Goal: Communication & Community: Answer question/provide support

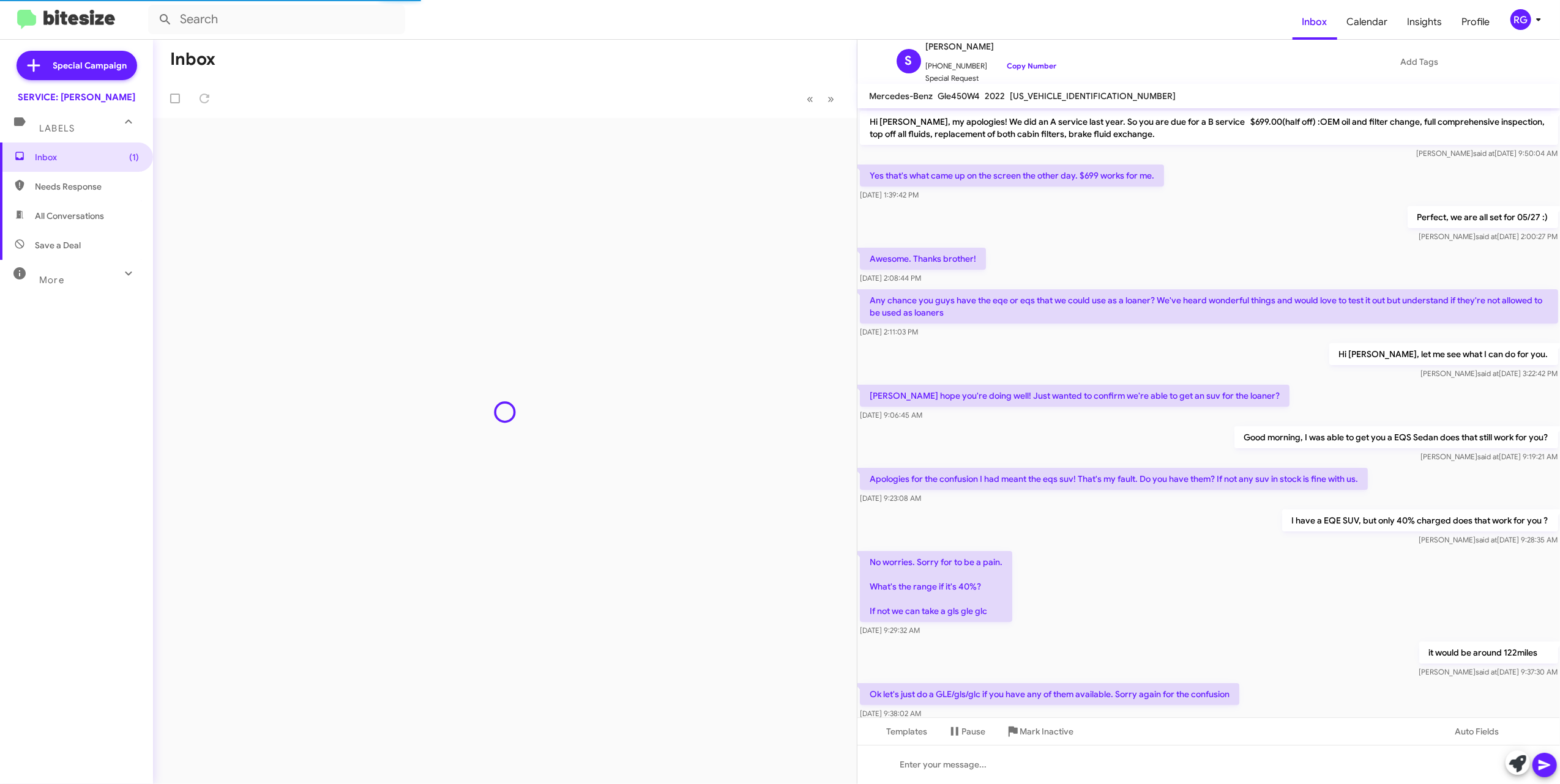
scroll to position [319, 0]
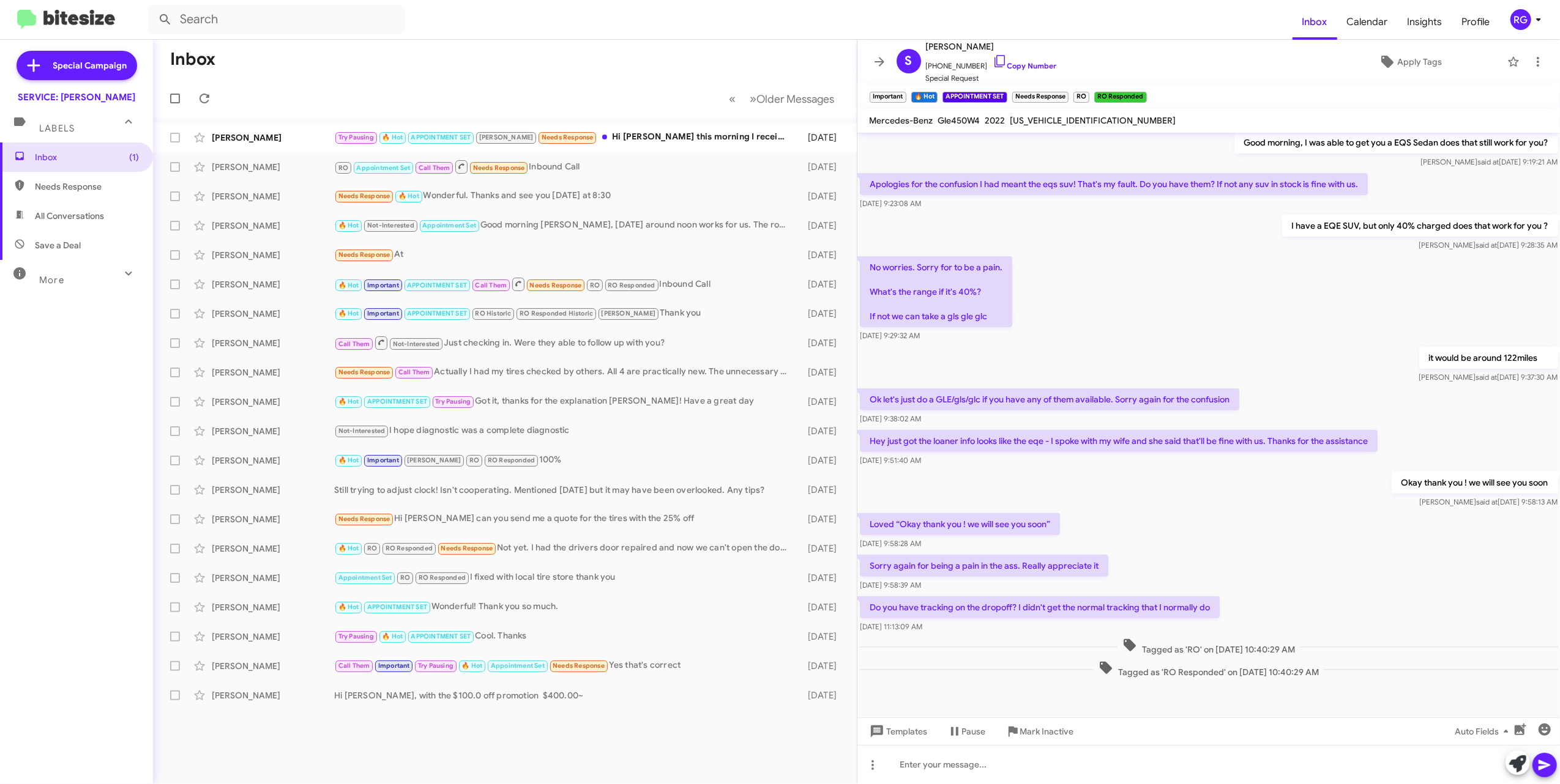
click at [456, 121] on mat-action-list "Ryan Buxman Try Pausing 🔥 Hot APPOINTMENT SET RAUL Needs Response Hi Omar this …" at bounding box center [505, 414] width 704 height 592
click at [456, 128] on div "Ryan Buxman Try Pausing 🔥 Hot APPOINTMENT SET RAUL Needs Response Hi Omar this …" at bounding box center [505, 137] width 684 height 24
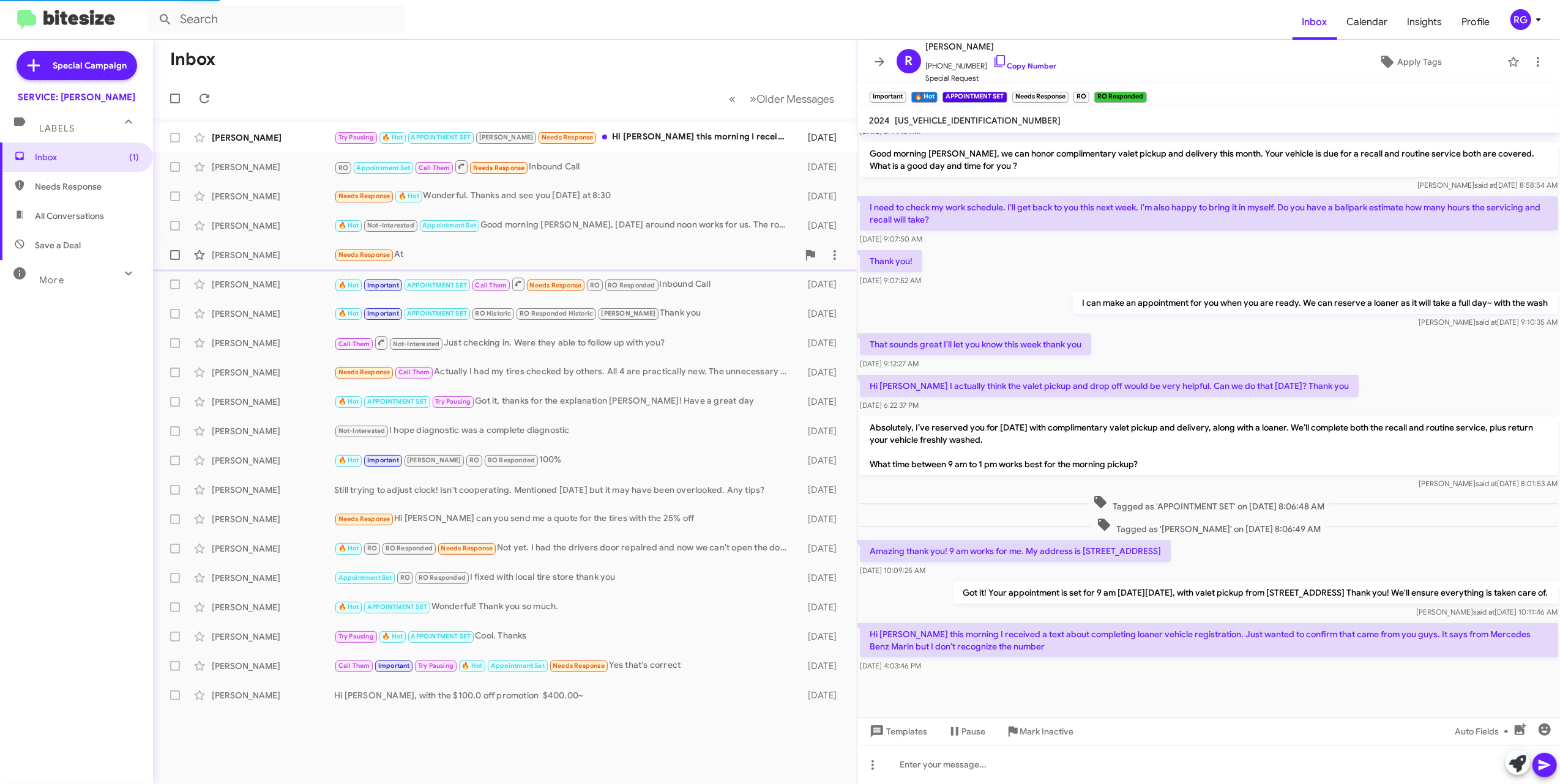
scroll to position [138, 0]
click at [1520, 762] on icon at bounding box center [1517, 764] width 17 height 17
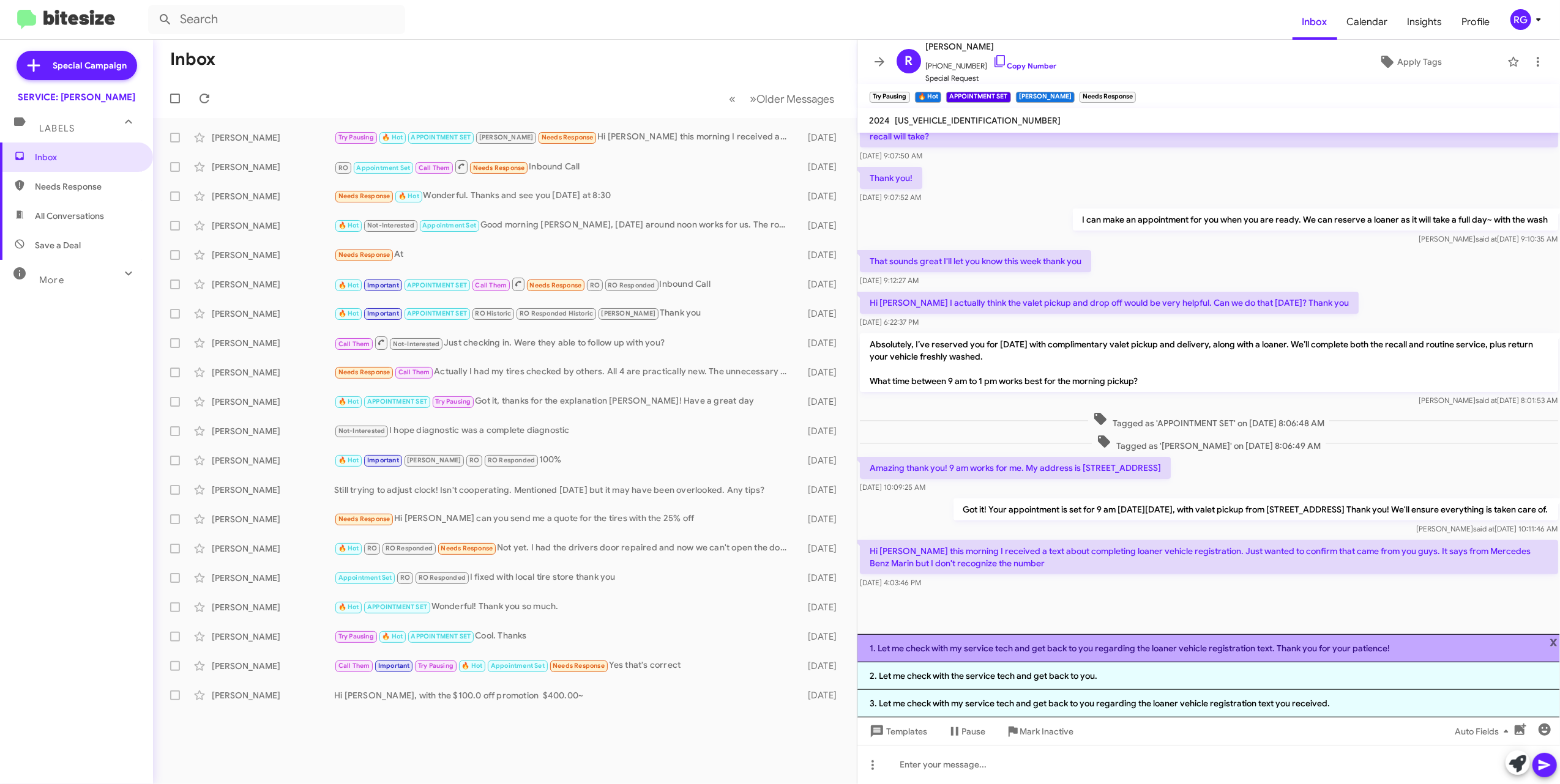
click at [1558, 642] on li "1. Let me check with my service tech and get back to you regarding the loaner v…" at bounding box center [1209, 648] width 703 height 28
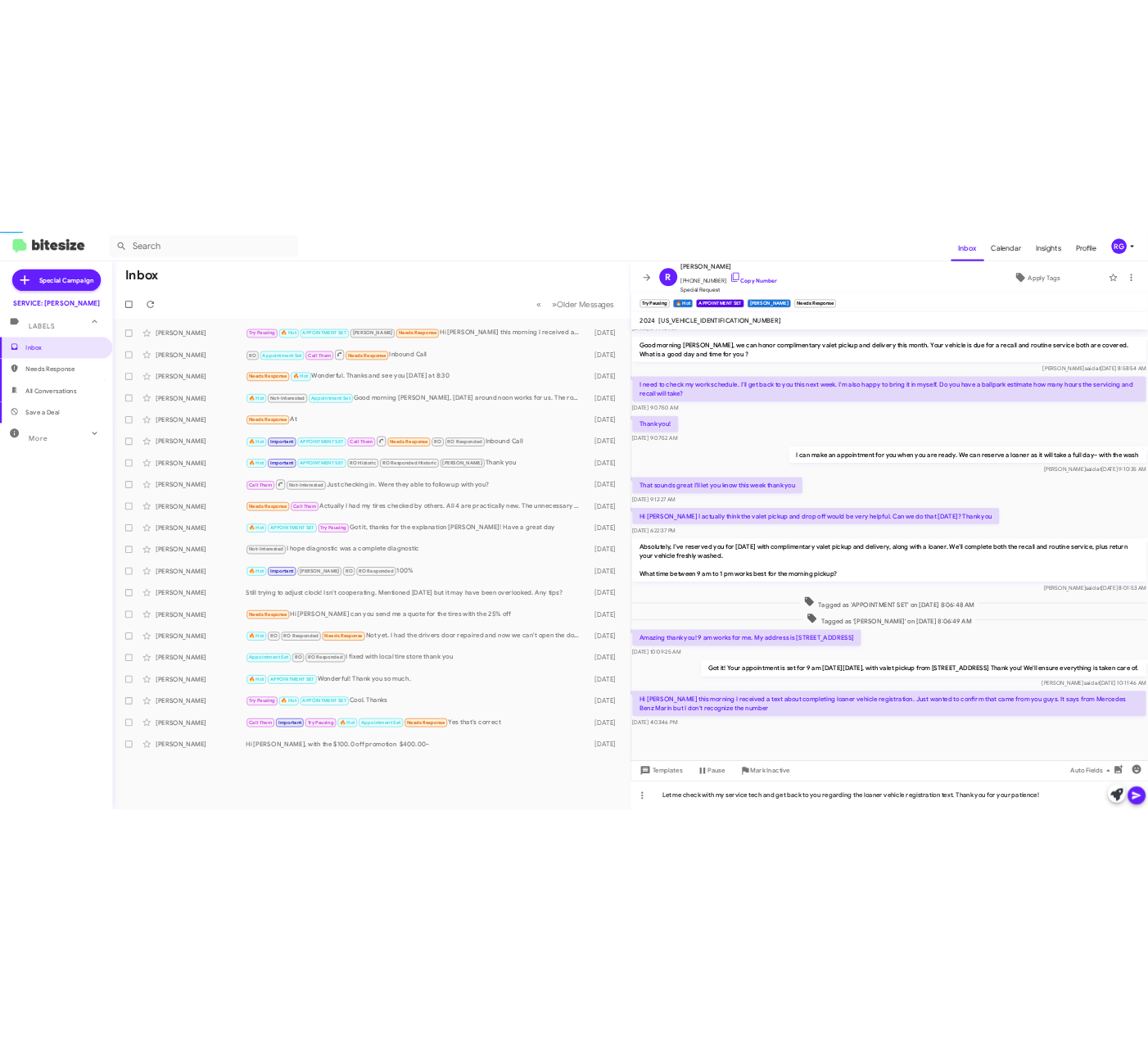
scroll to position [184, 0]
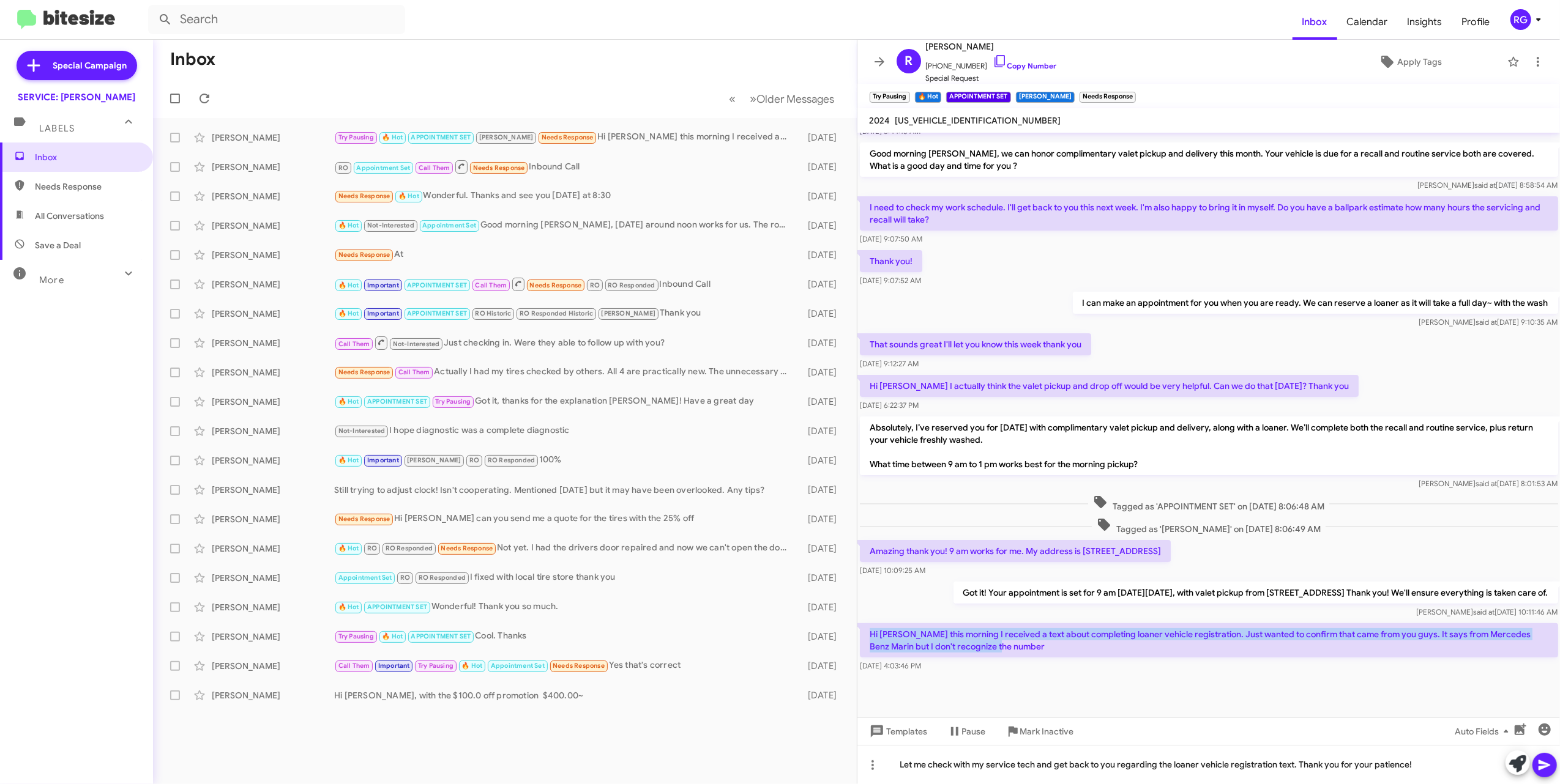
drag, startPoint x: 1099, startPoint y: 646, endPoint x: 861, endPoint y: 634, distance: 238.3
click at [861, 634] on p "Hi Omar this morning I received a text about completing loaner vehicle registra…" at bounding box center [1208, 640] width 698 height 34
copy p "Hi Omar this morning I received a text about completing loaner vehicle registra…"
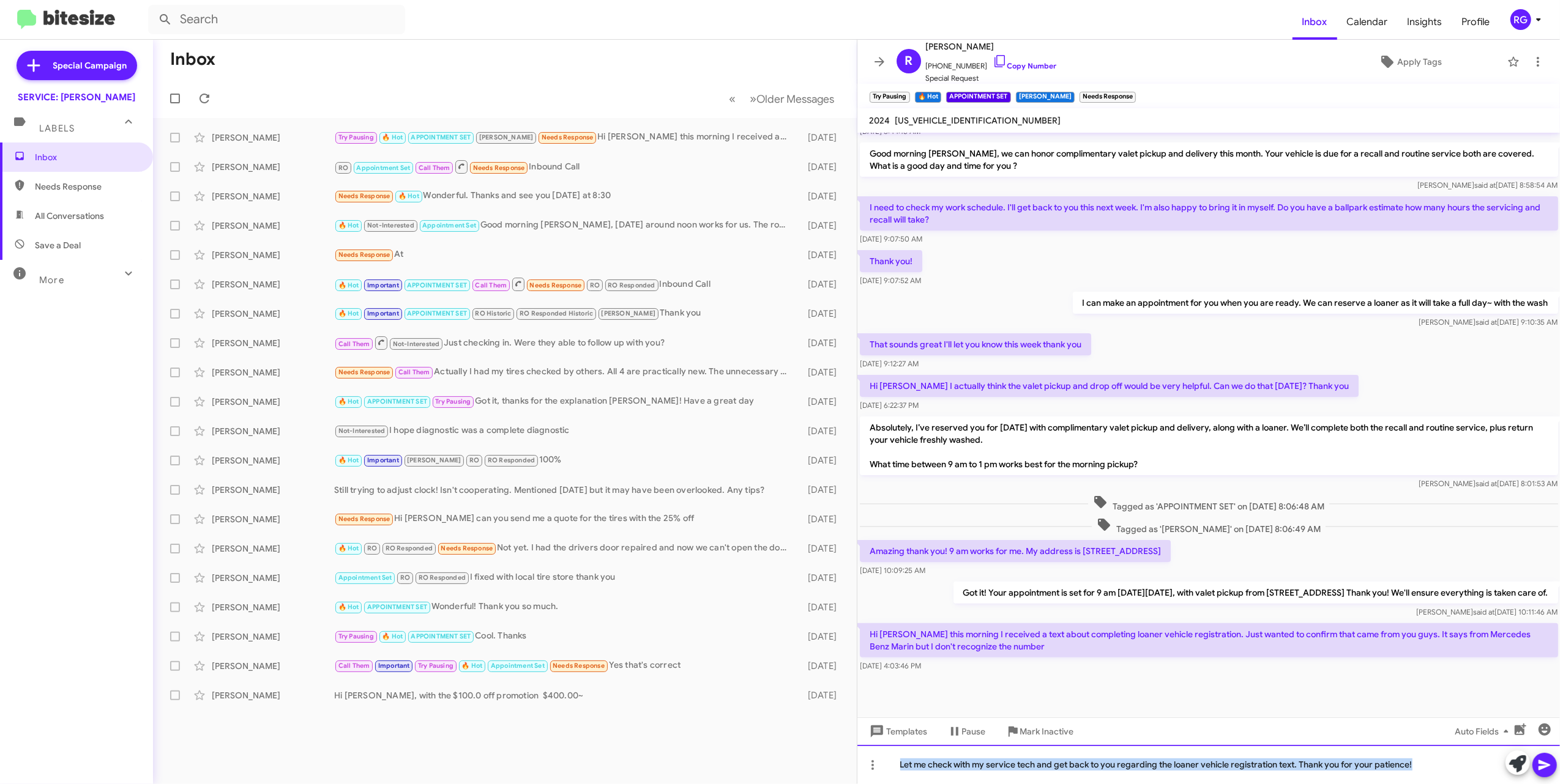
drag, startPoint x: 1456, startPoint y: 766, endPoint x: 759, endPoint y: 744, distance: 697.3
click at [759, 744] on div "Inbox « Previous » Next Older Messages Ryan Buxman Try Pausing 🔥 Hot APPOINTMEN…" at bounding box center [856, 411] width 1407 height 744
paste div
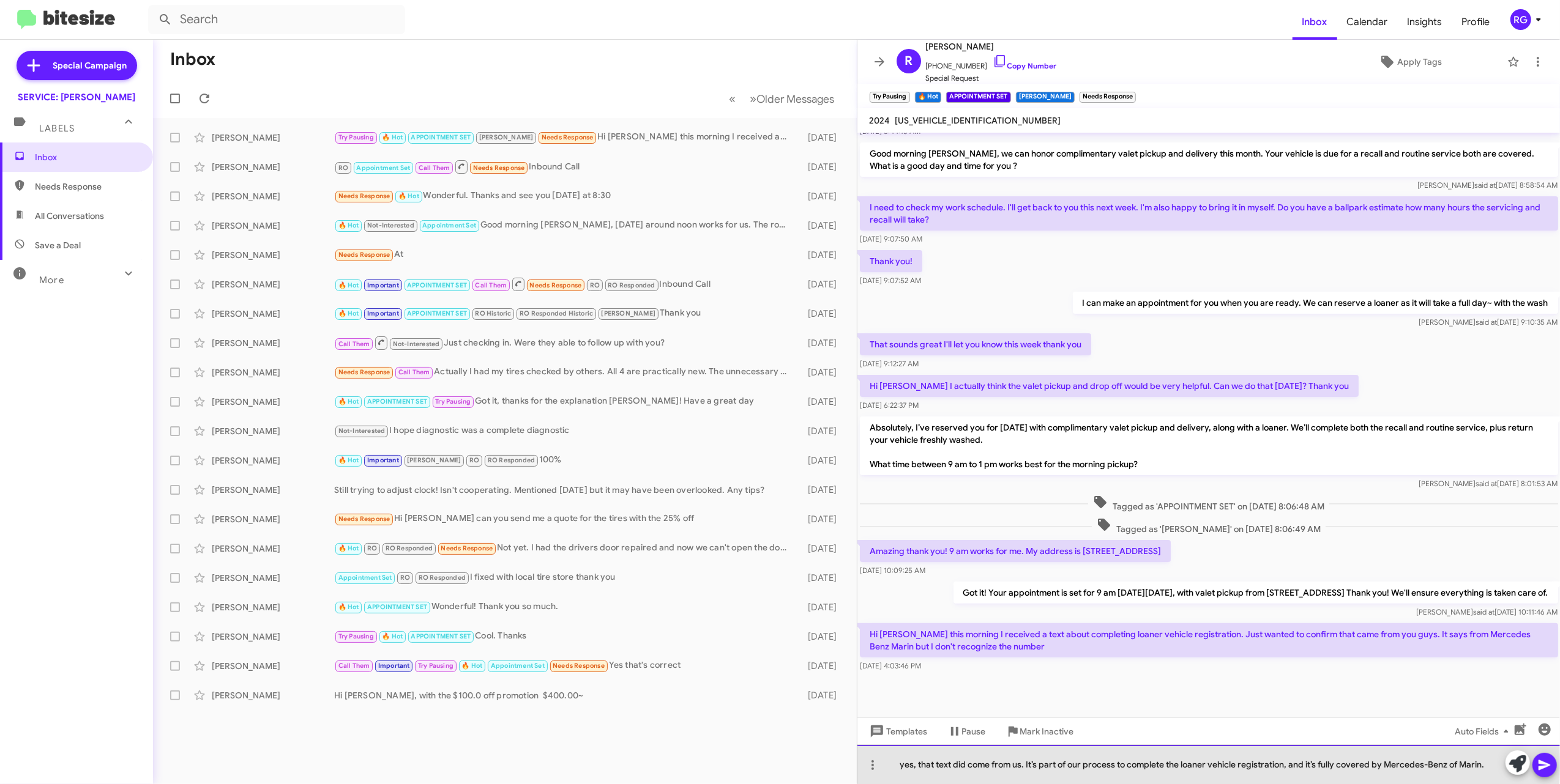
click at [901, 764] on div "yes, that text did come from us. It’s part of our process to complete the loane…" at bounding box center [1209, 764] width 703 height 39
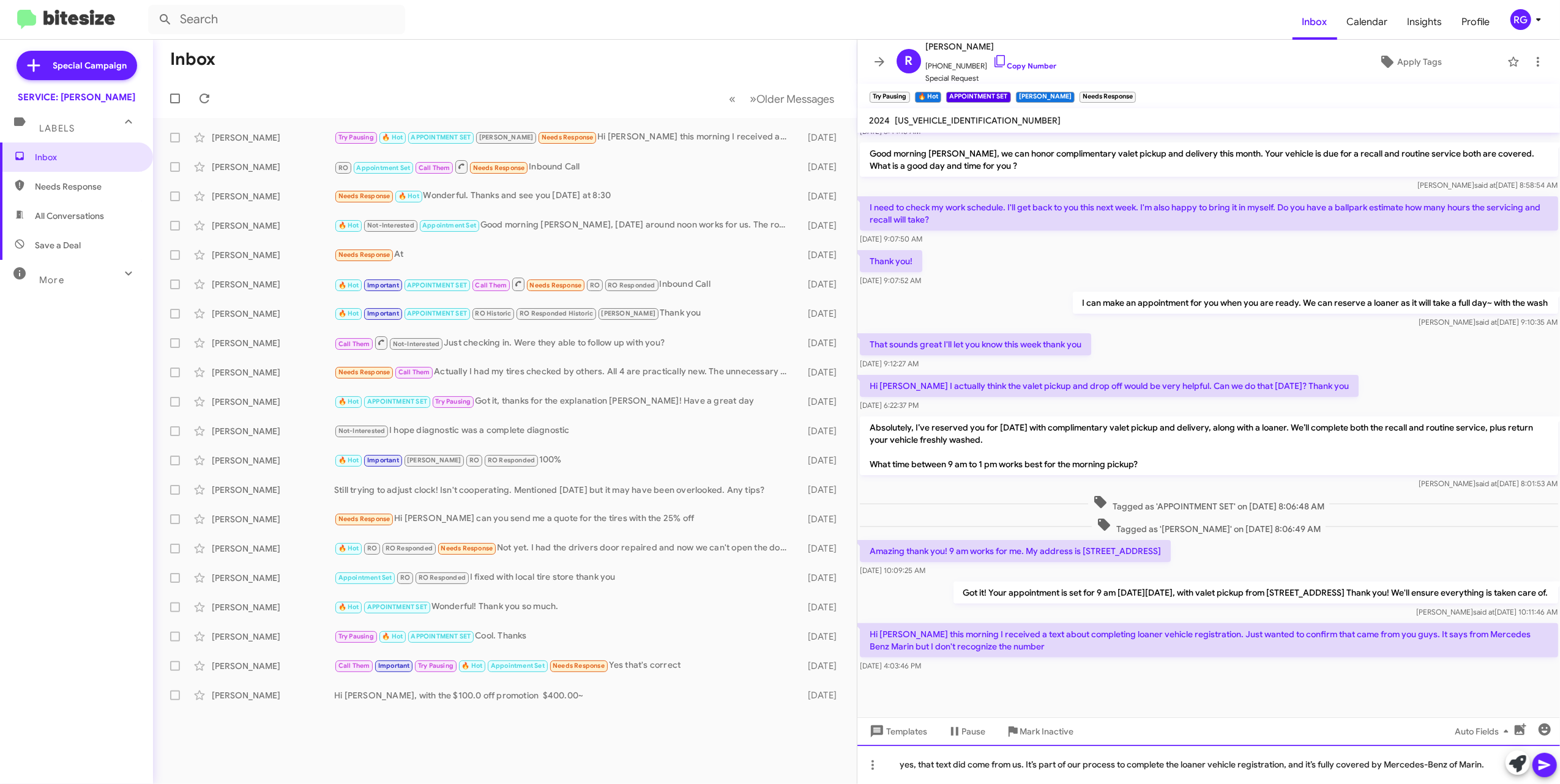
click at [906, 764] on div "yes, that text did come from us. It’s part of our process to complete the loane…" at bounding box center [1209, 764] width 703 height 39
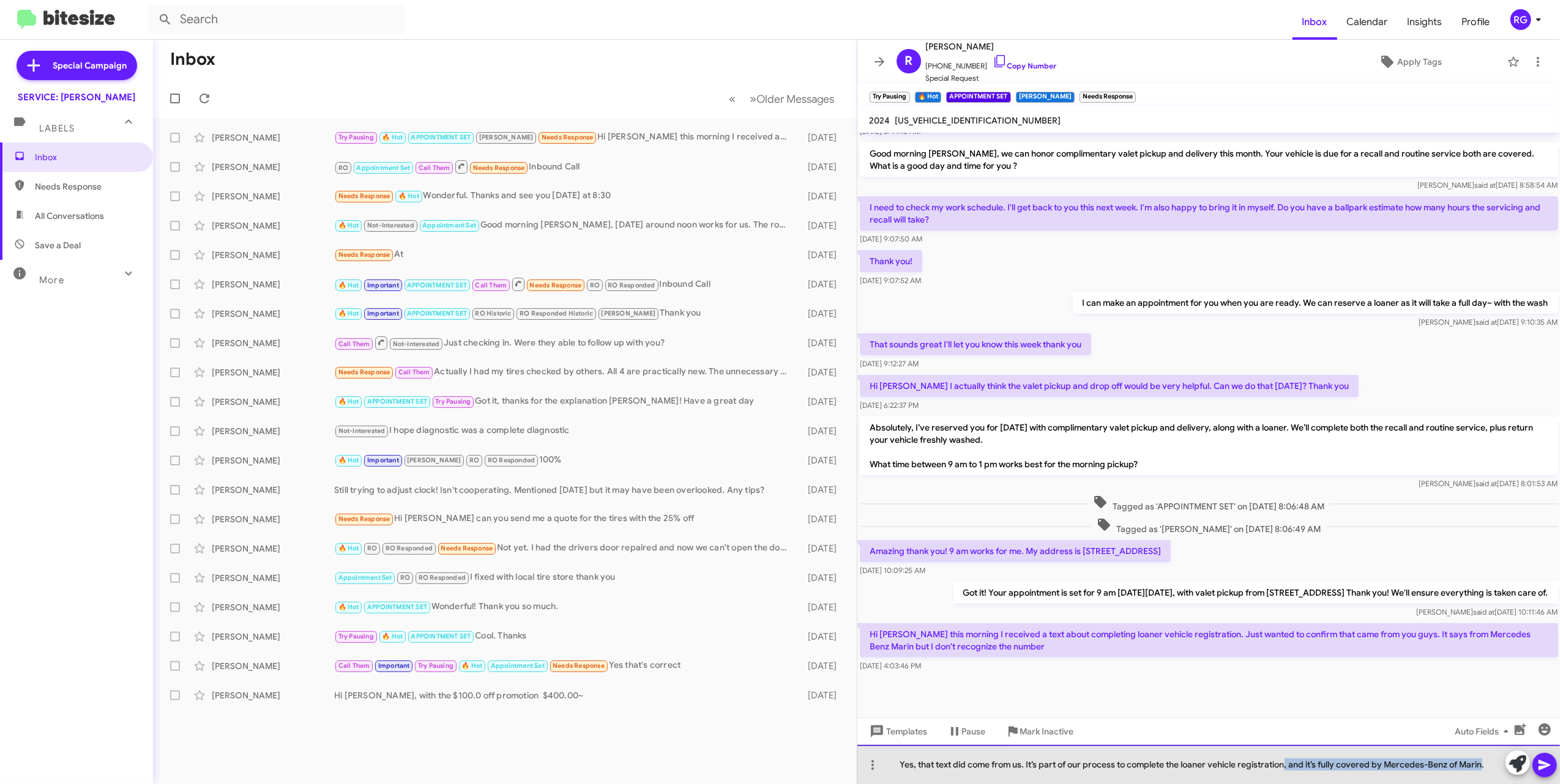
drag, startPoint x: 1482, startPoint y: 764, endPoint x: 1284, endPoint y: 766, distance: 198.0
click at [1284, 766] on div "Yes, that text did come from us. It’s part of our process to complete the loane…" at bounding box center [1209, 764] width 703 height 39
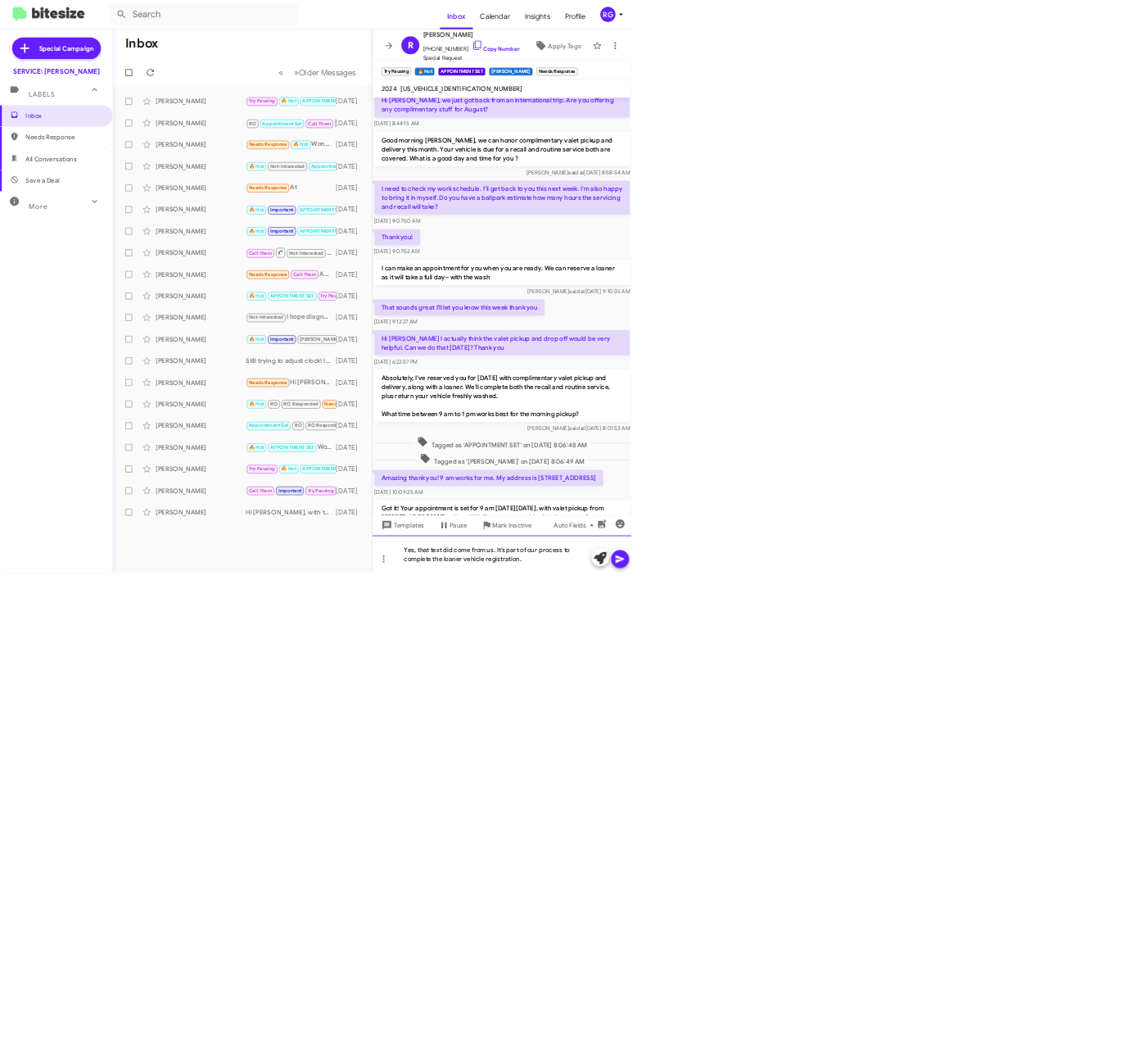
scroll to position [390, 0]
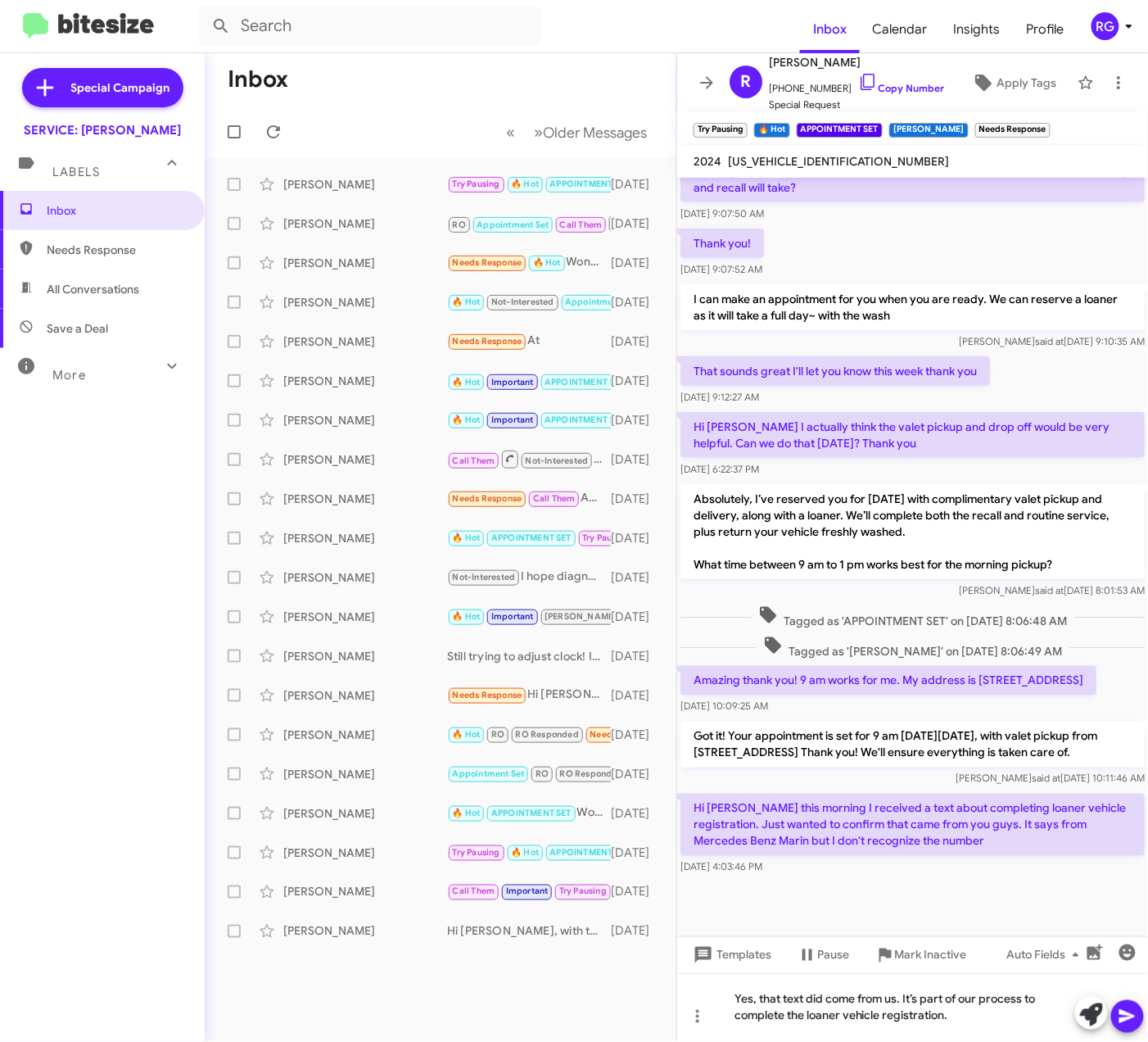
click at [808, 155] on span "W1NKM4HB0RF190394" at bounding box center [839, 161] width 222 height 15
copy span "W1NKM4HB0RF190394"
click at [1132, 1017] on icon at bounding box center [1127, 1017] width 16 height 14
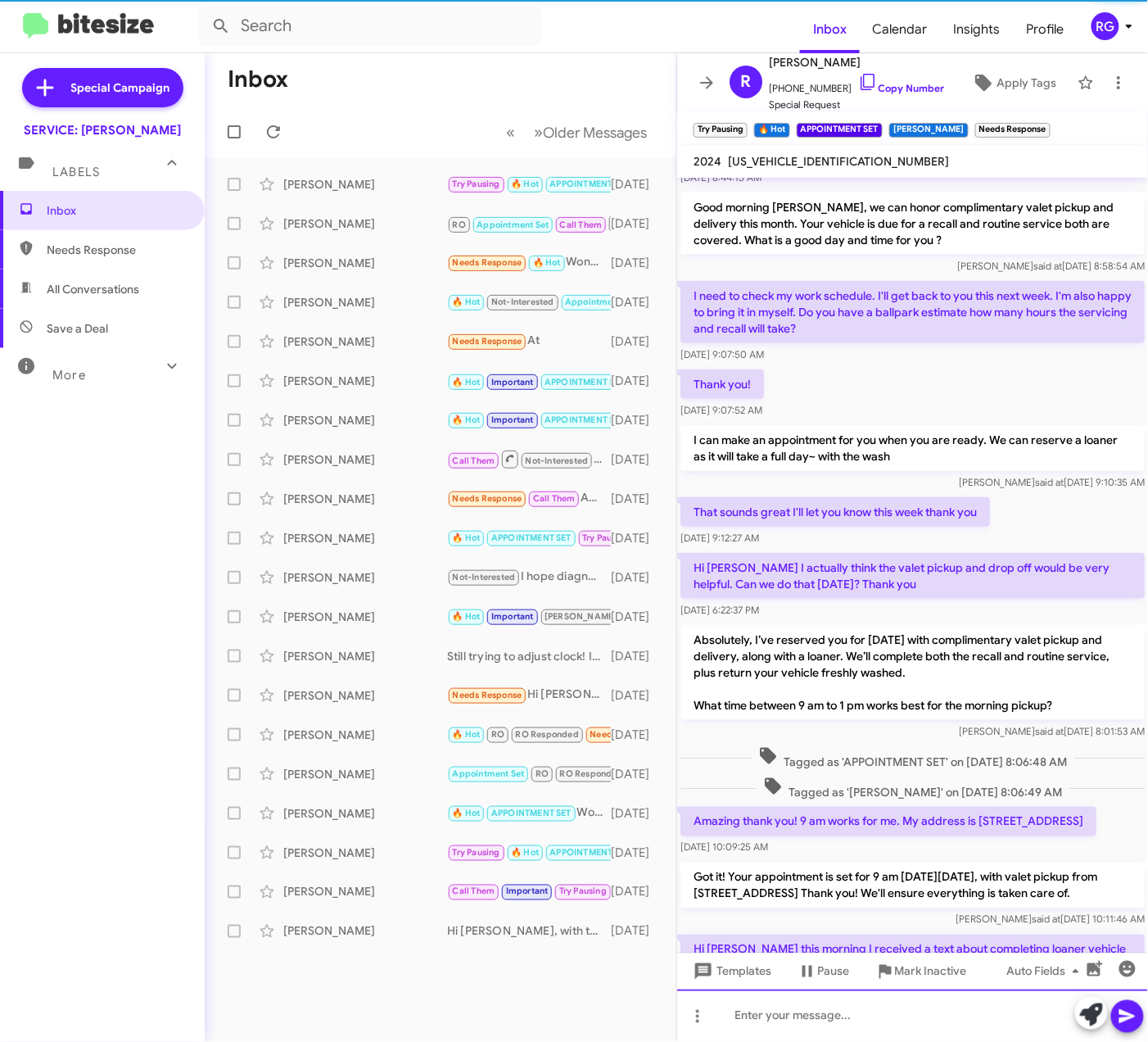
scroll to position [449, 0]
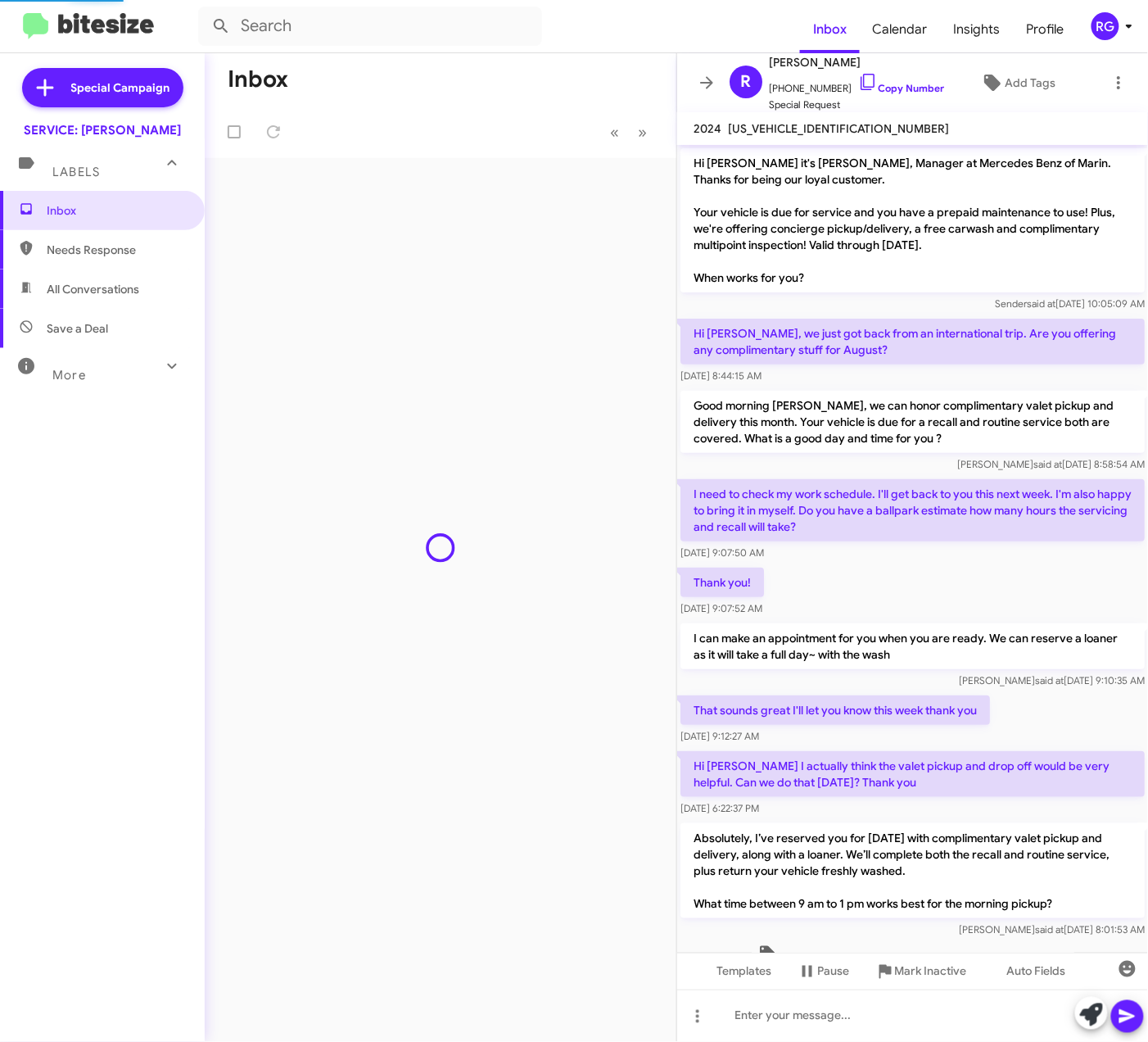
scroll to position [416, 0]
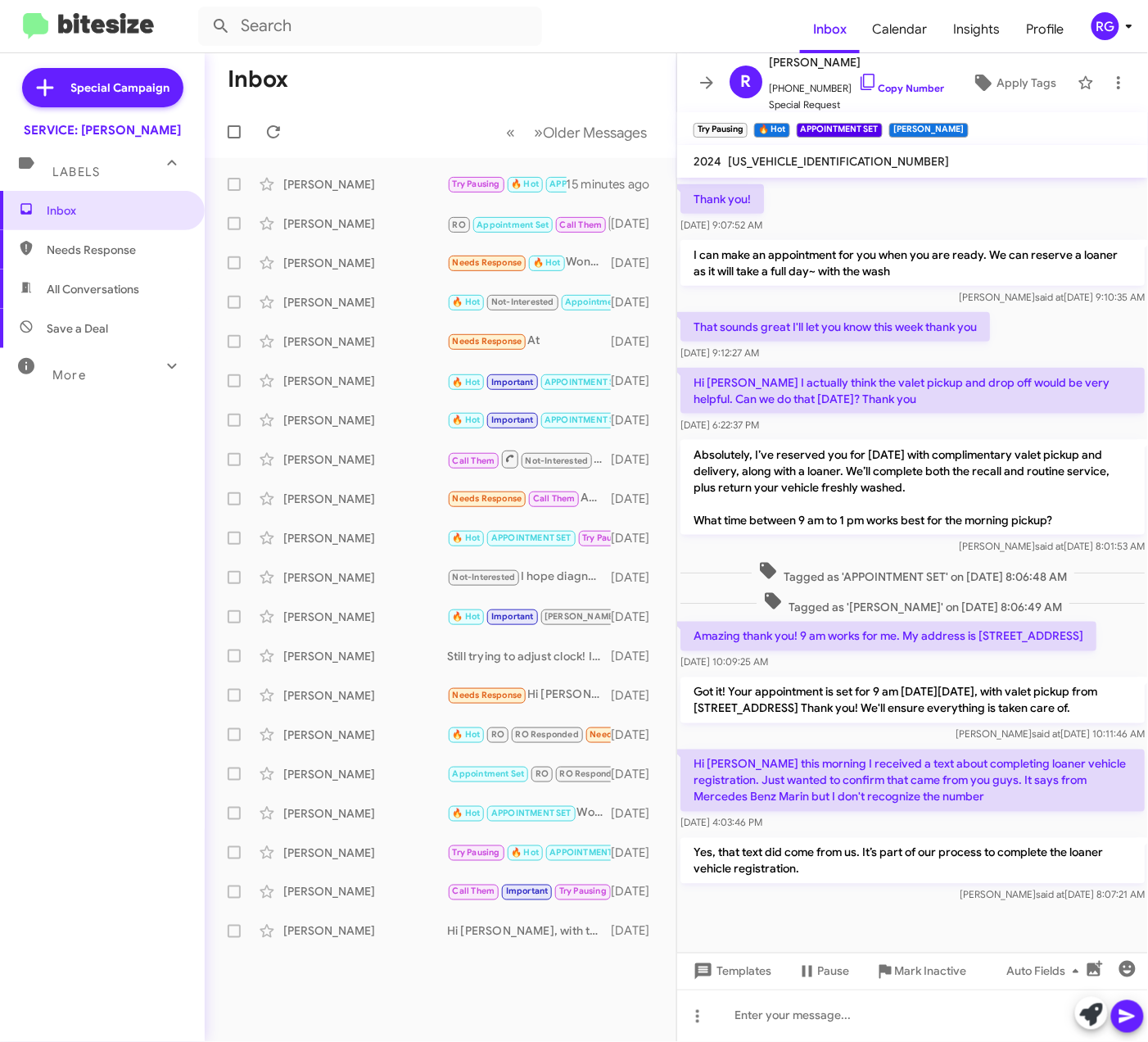
click at [89, 254] on span "Needs Response" at bounding box center [117, 249] width 139 height 17
type input "in:needs-response"
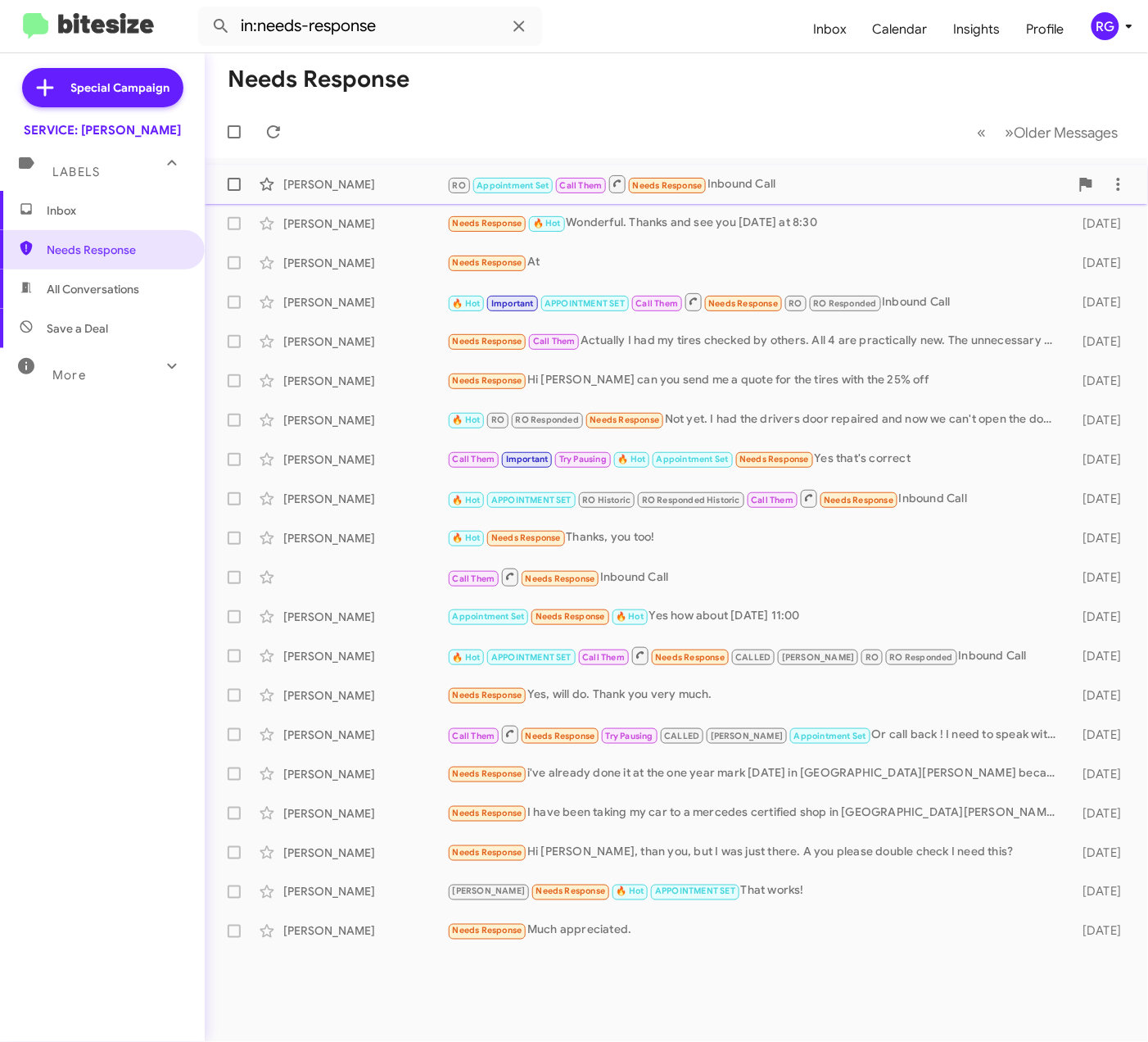
click at [424, 177] on div "[PERSON_NAME]" at bounding box center [365, 184] width 164 height 17
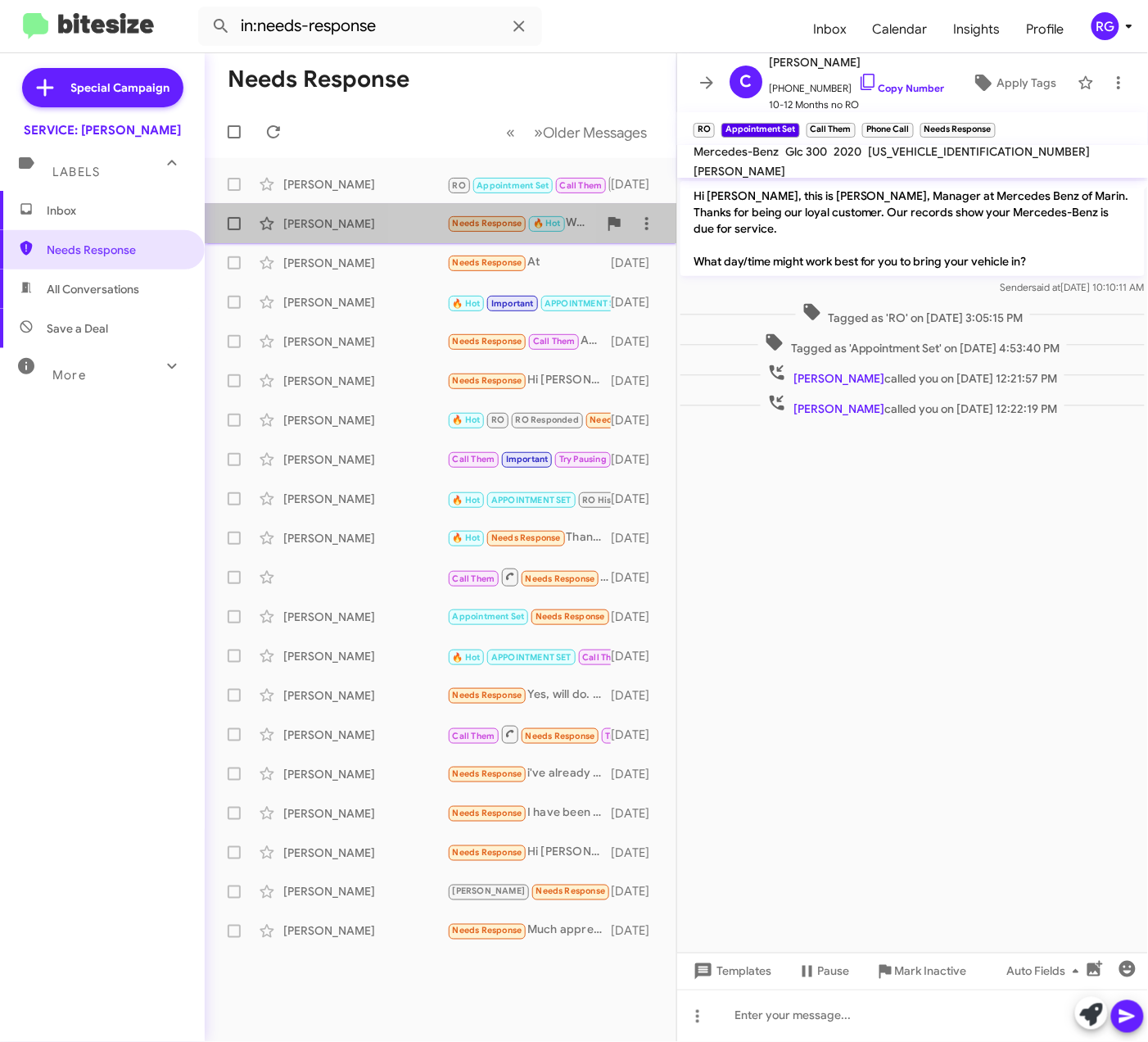
click at [429, 234] on div "Katherine Rabbe Needs Response 🔥 Hot Wonderful. Thanks and see you Monday at 8:…" at bounding box center [440, 223] width 446 height 32
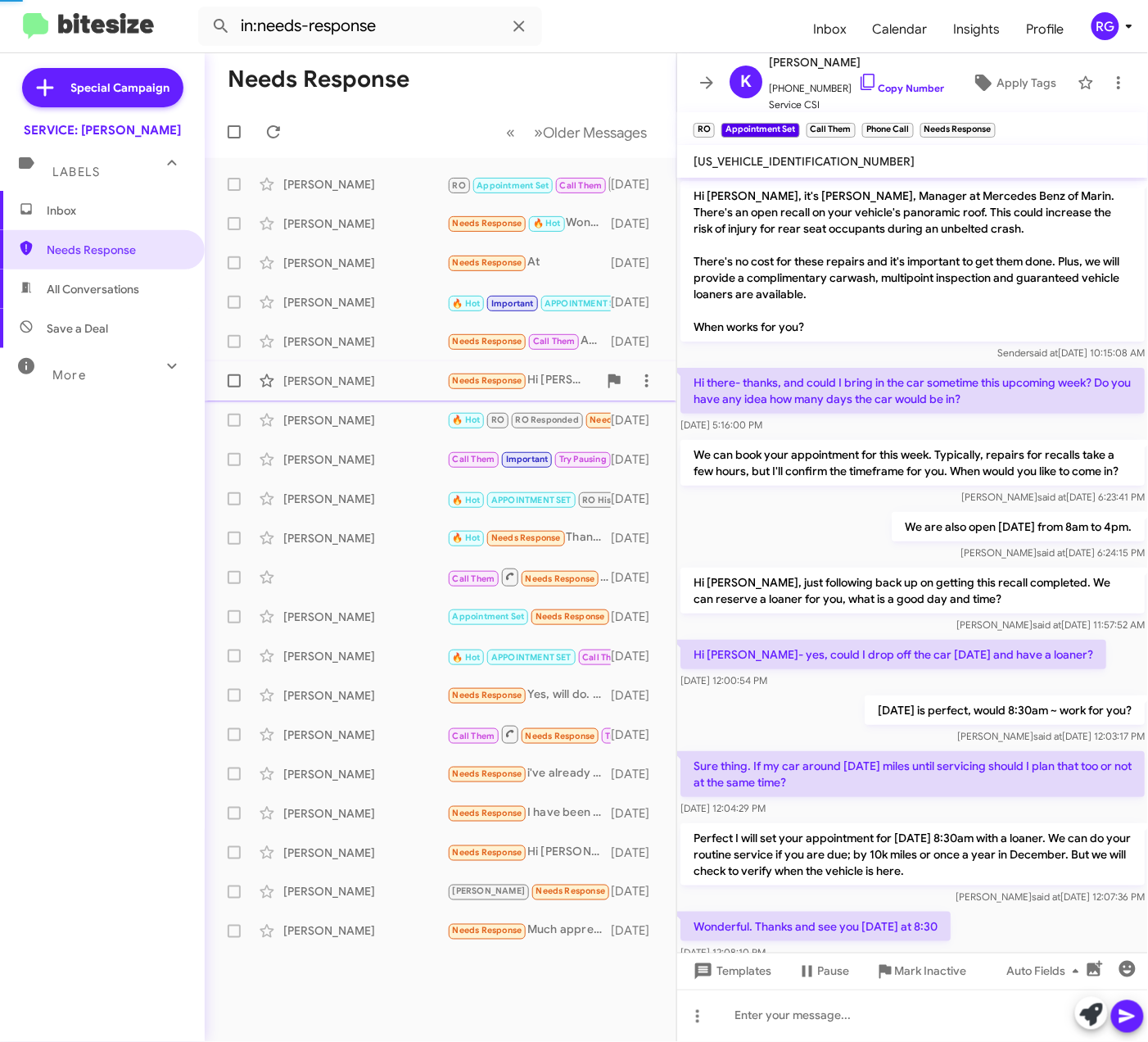
scroll to position [69, 0]
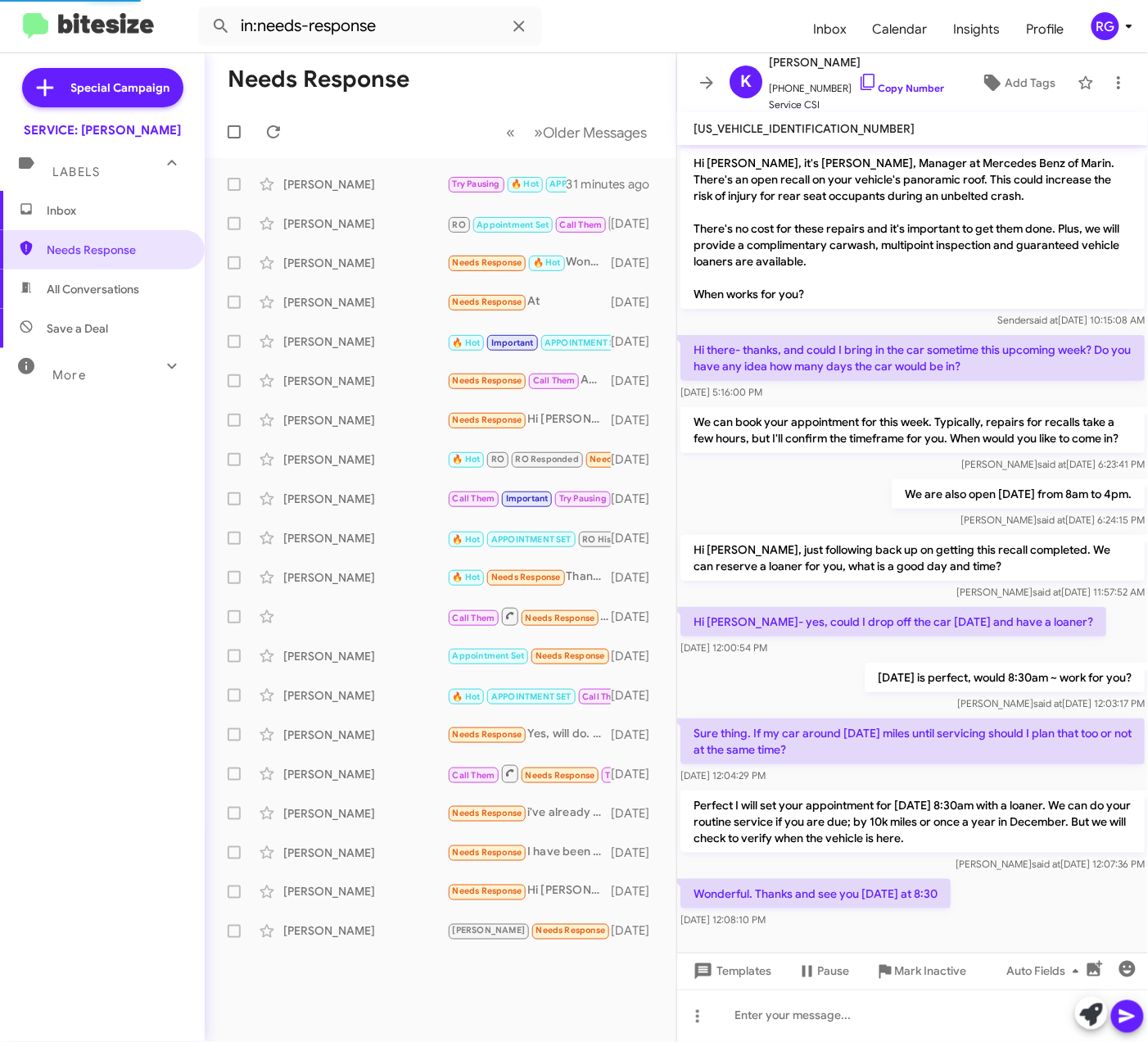
scroll to position [36, 0]
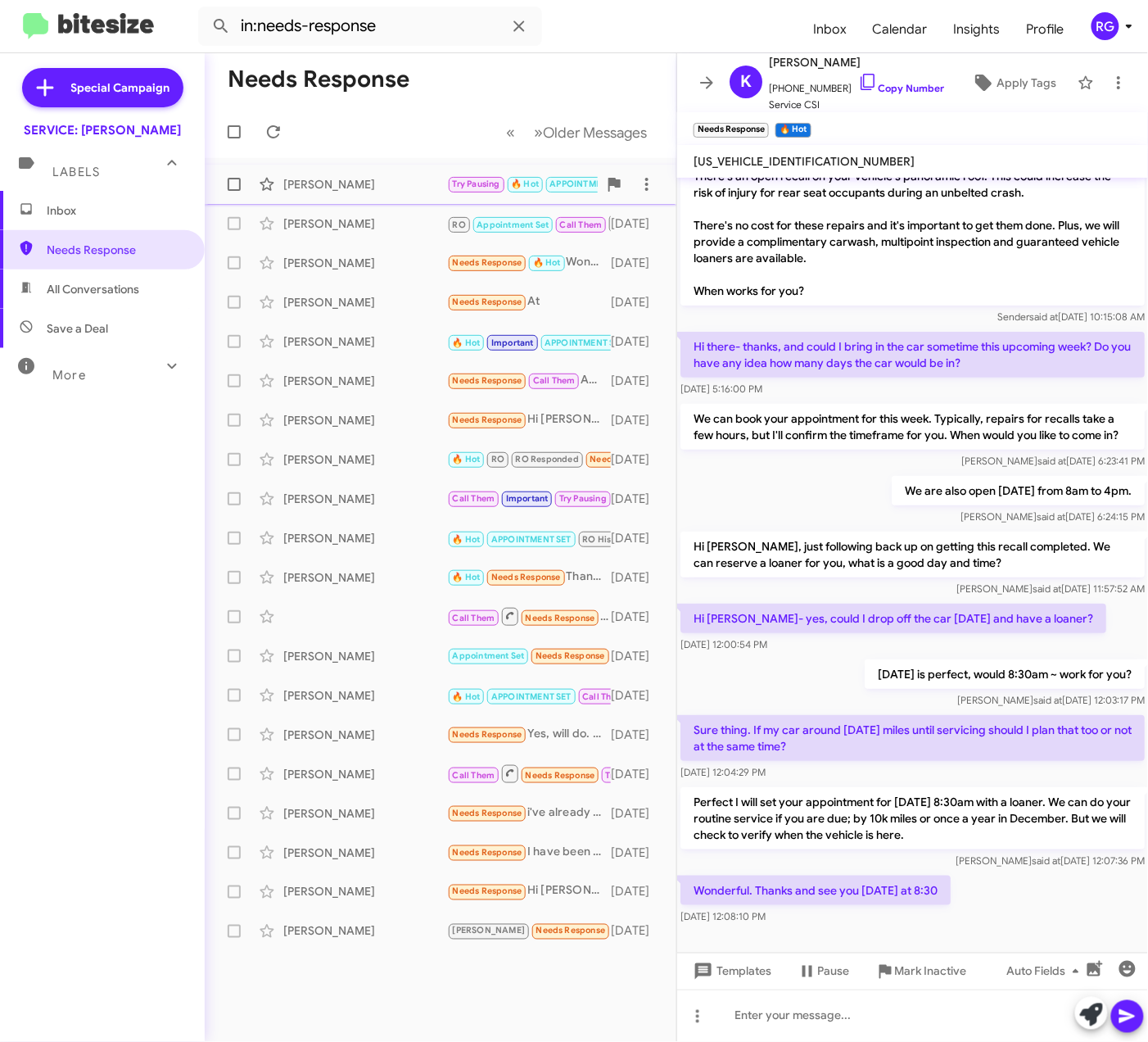
click at [303, 180] on div "[PERSON_NAME]" at bounding box center [365, 184] width 164 height 17
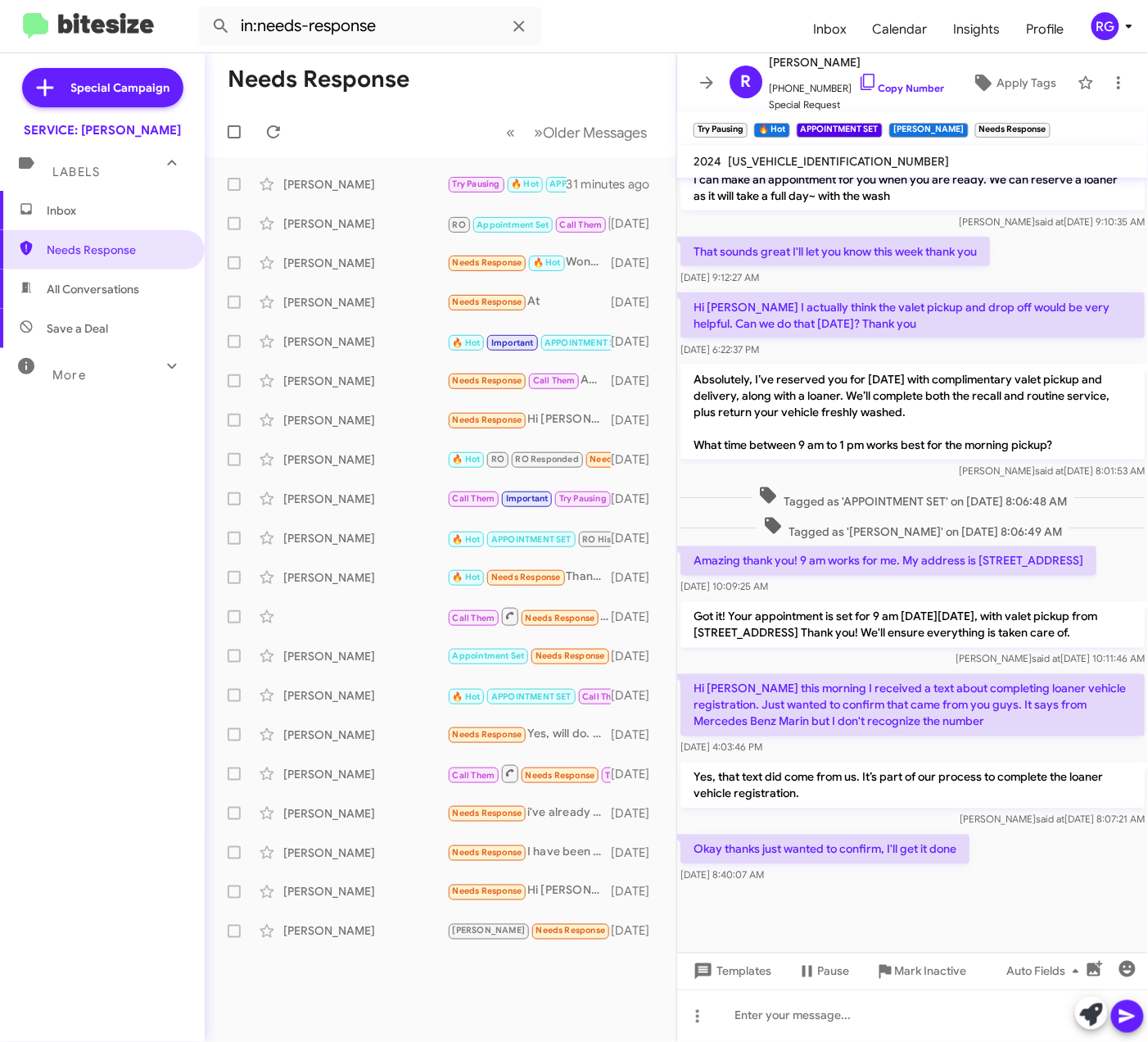
drag, startPoint x: 1124, startPoint y: 26, endPoint x: 902, endPoint y: 580, distance: 596.8
click at [902, 580] on div "Amazing thank you! 9 am works for me. My address is 499 Marina Blvd Aug 12, 202…" at bounding box center [913, 571] width 471 height 56
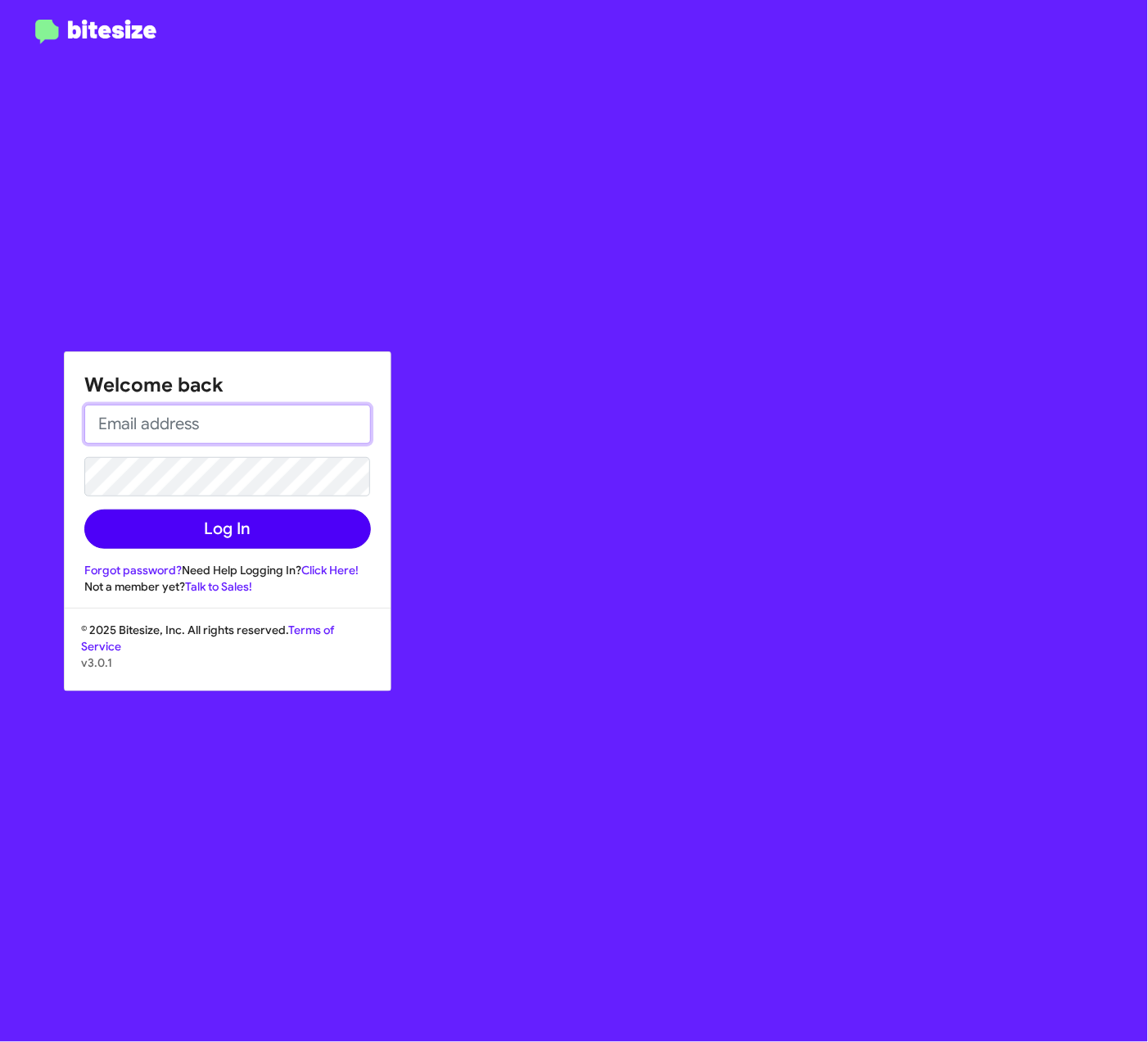
type input "[PERSON_NAME][EMAIL_ADDRESS][PERSON_NAME][PERSON_NAME][DOMAIN_NAME]"
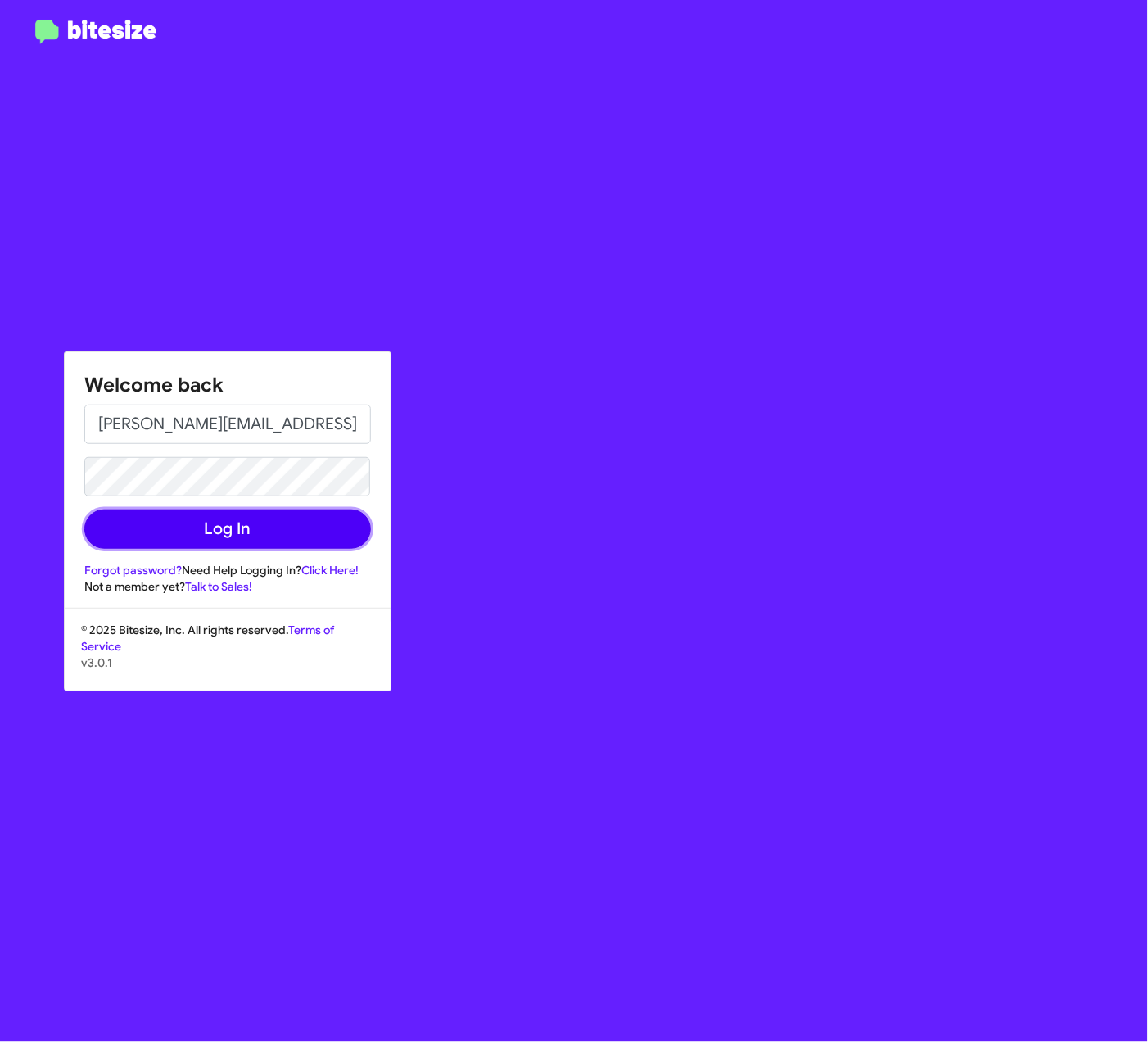
drag, startPoint x: 197, startPoint y: 521, endPoint x: 207, endPoint y: 525, distance: 10.8
click at [207, 525] on button "Log In" at bounding box center [227, 529] width 286 height 39
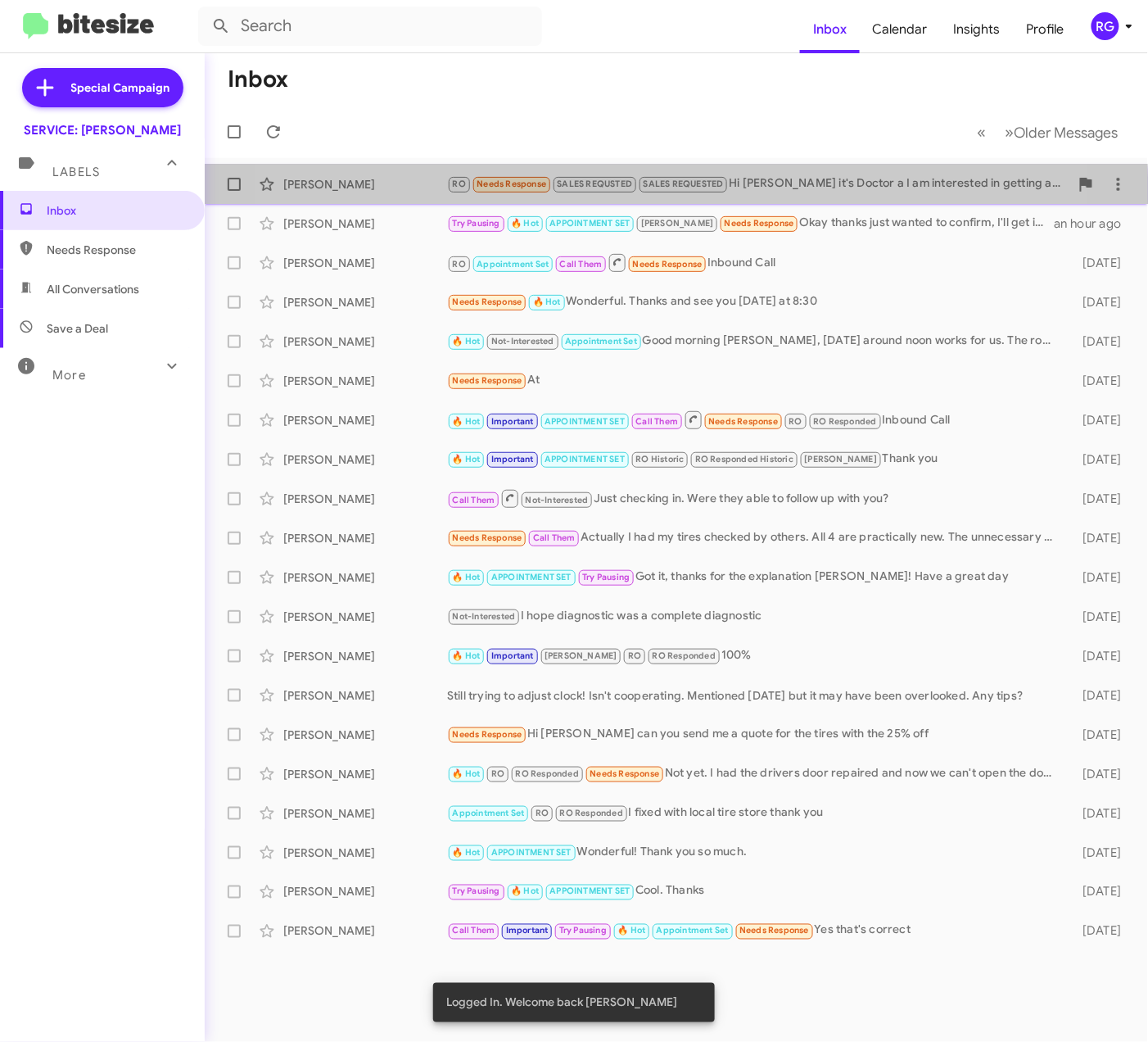
click at [598, 190] on small "SALES REQUSTED" at bounding box center [595, 184] width 82 height 16
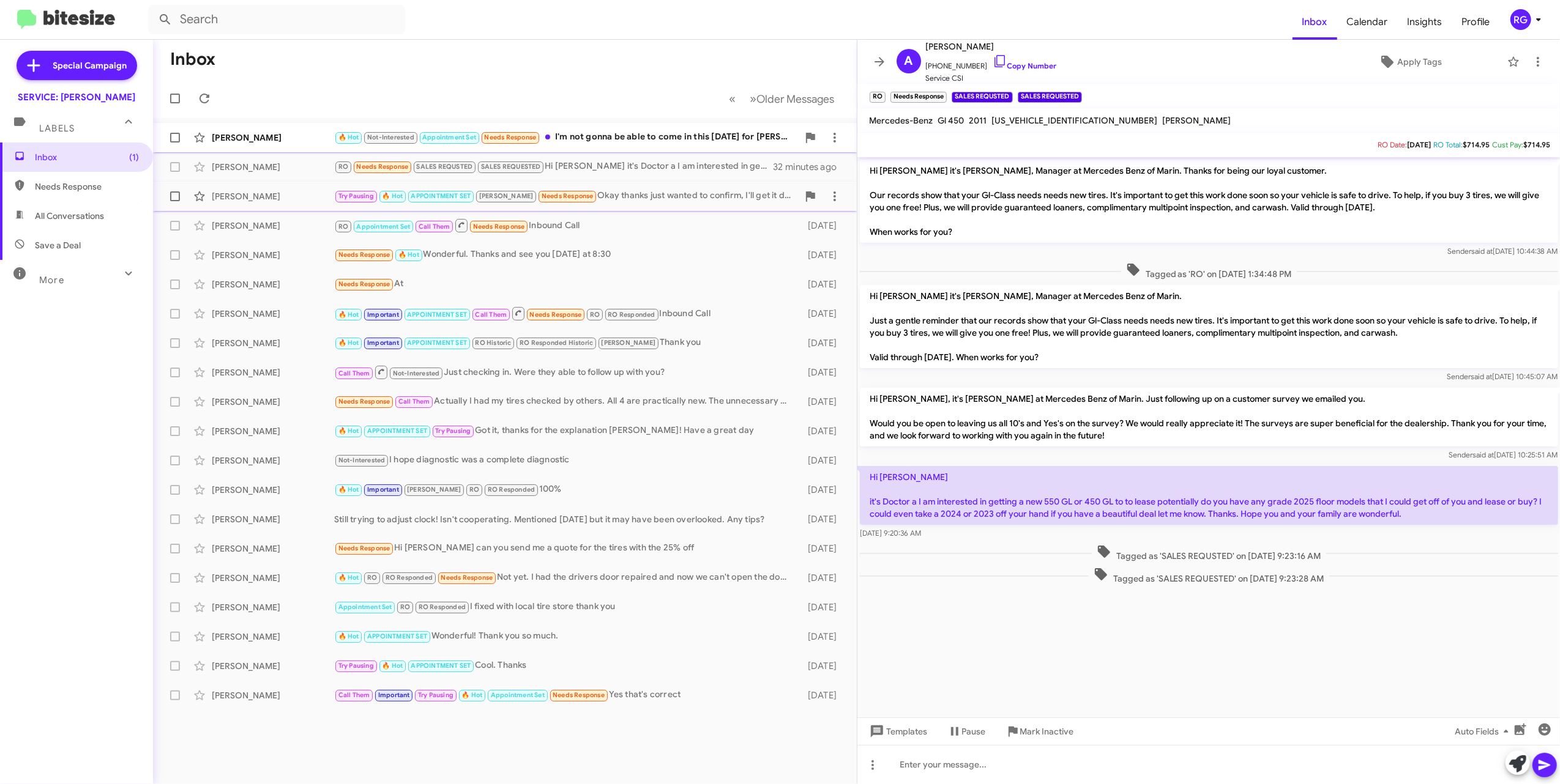
click at [331, 132] on div "[PERSON_NAME]" at bounding box center [272, 138] width 122 height 12
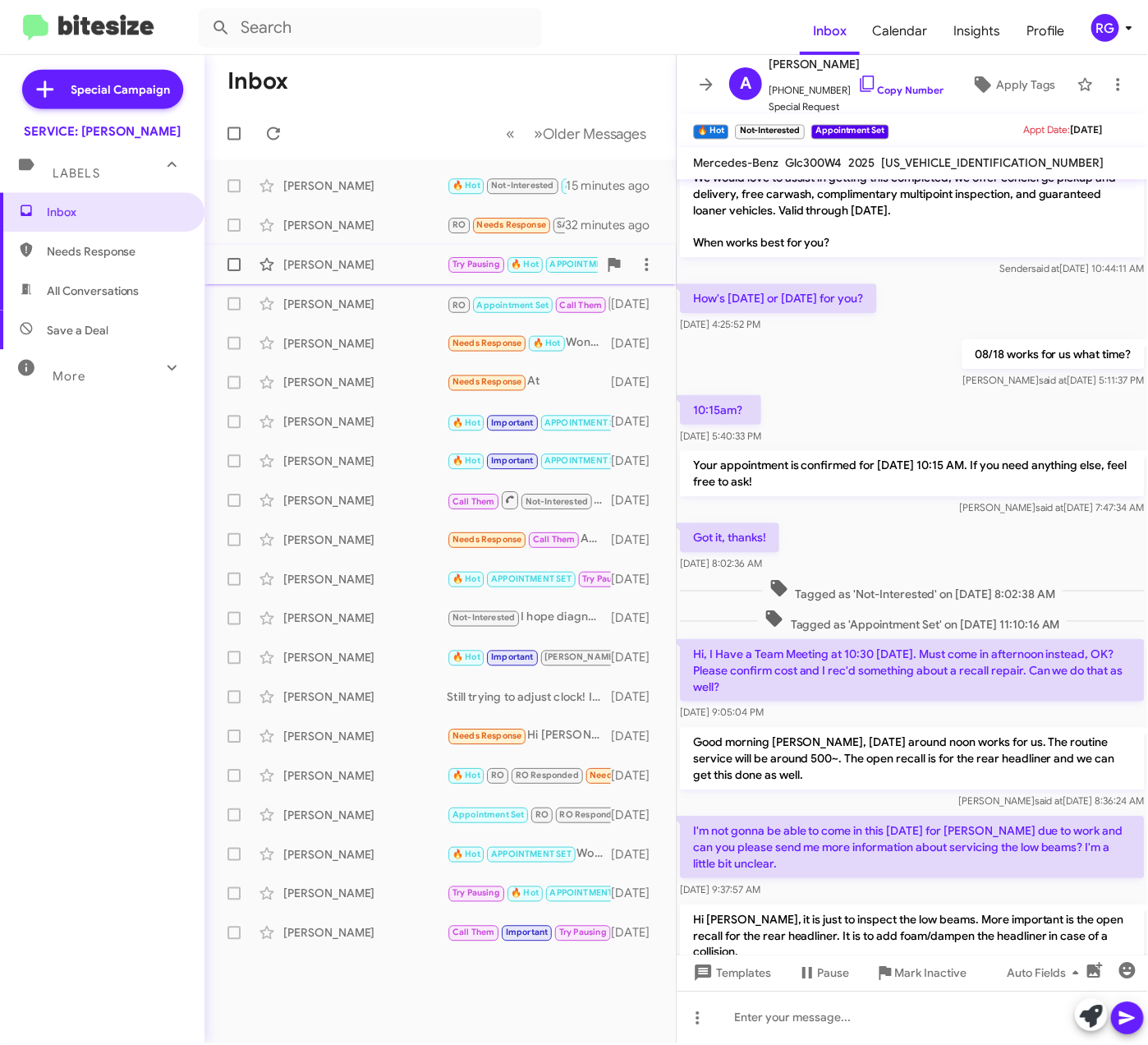
scroll to position [172, 0]
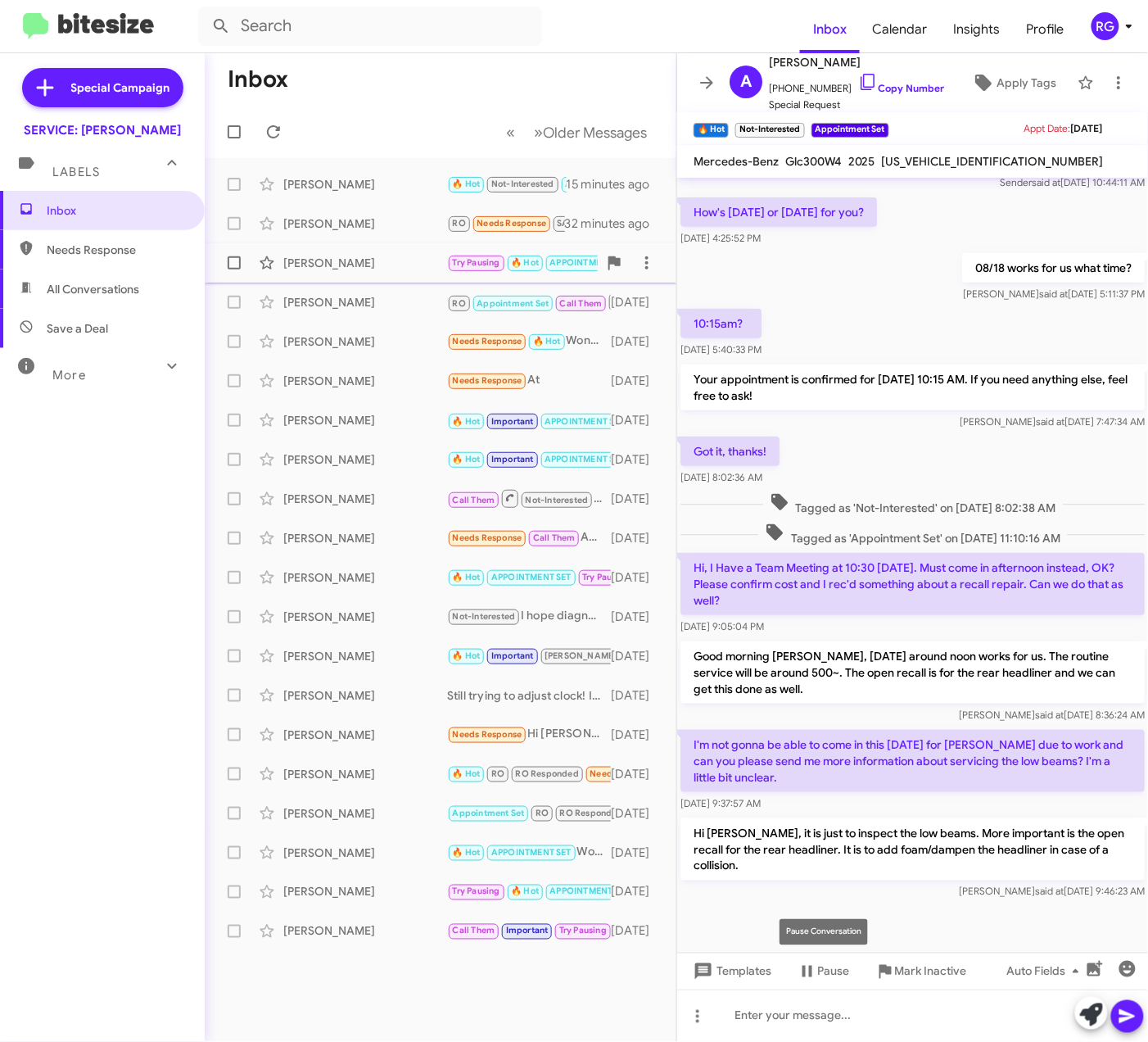
drag, startPoint x: 859, startPoint y: 977, endPoint x: 930, endPoint y: 918, distance: 92.3
drag, startPoint x: 930, startPoint y: 918, endPoint x: 789, endPoint y: 833, distance: 164.6
click at [789, 833] on p "Hi Anne, it is just to inspect the low beams. More important is the open recall…" at bounding box center [913, 849] width 465 height 62
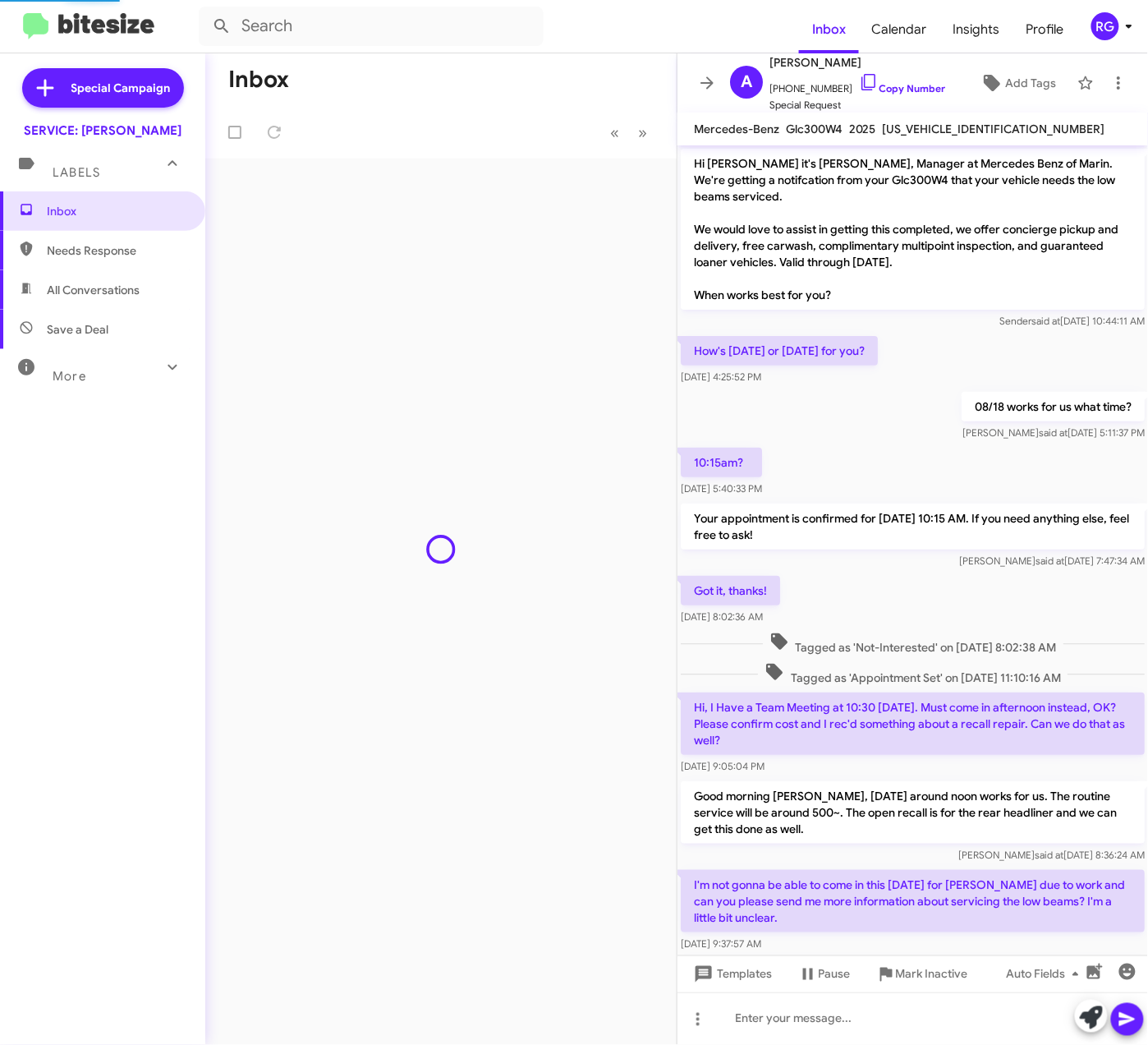
scroll to position [139, 0]
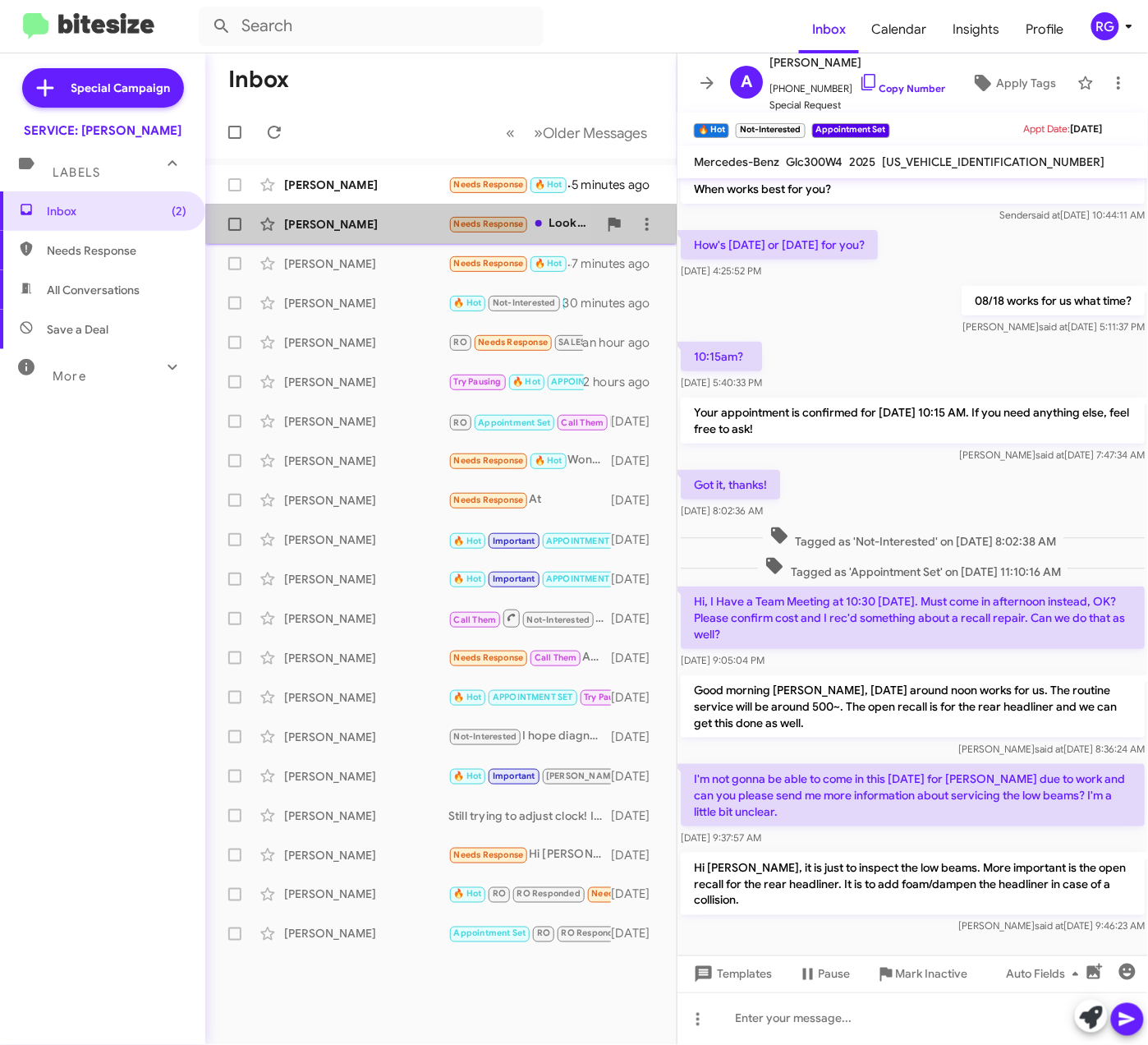
click at [322, 212] on div "Aaron Aiken Needs Response Looking to sell the car 5 minutes ago" at bounding box center [440, 223] width 445 height 32
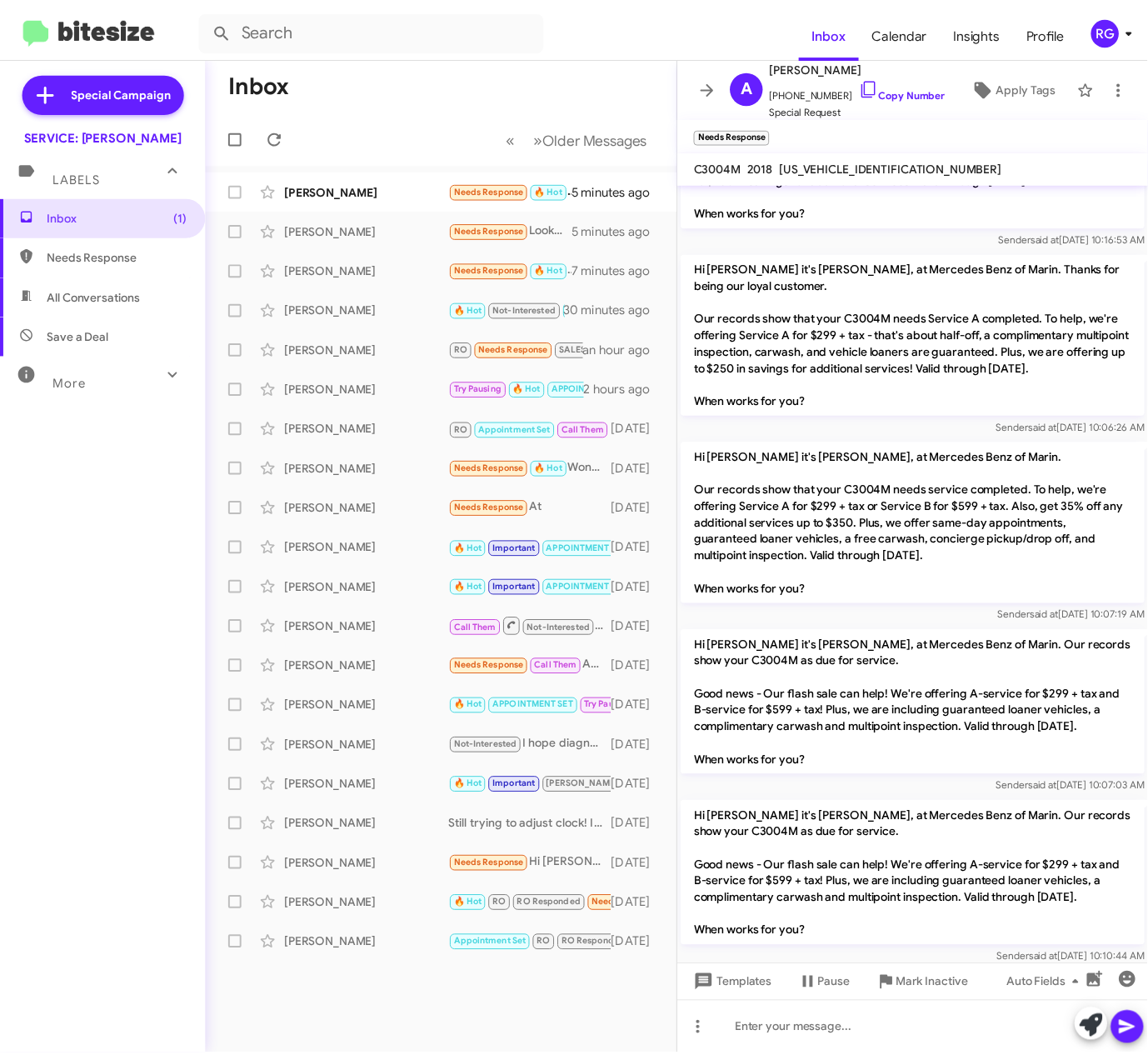
scroll to position [1724, 0]
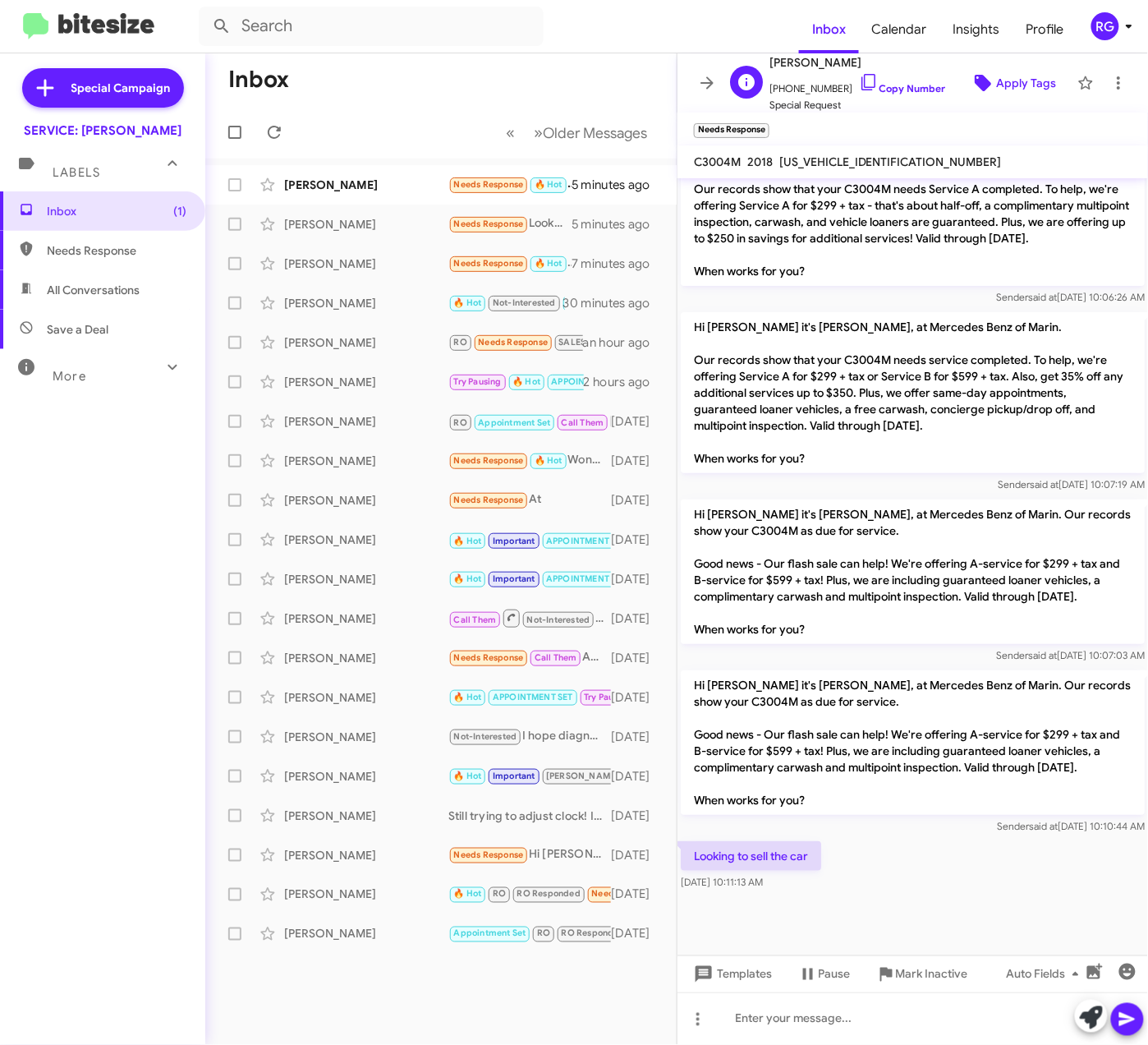
click at [996, 83] on span "Apply Tags" at bounding box center [1025, 83] width 60 height 29
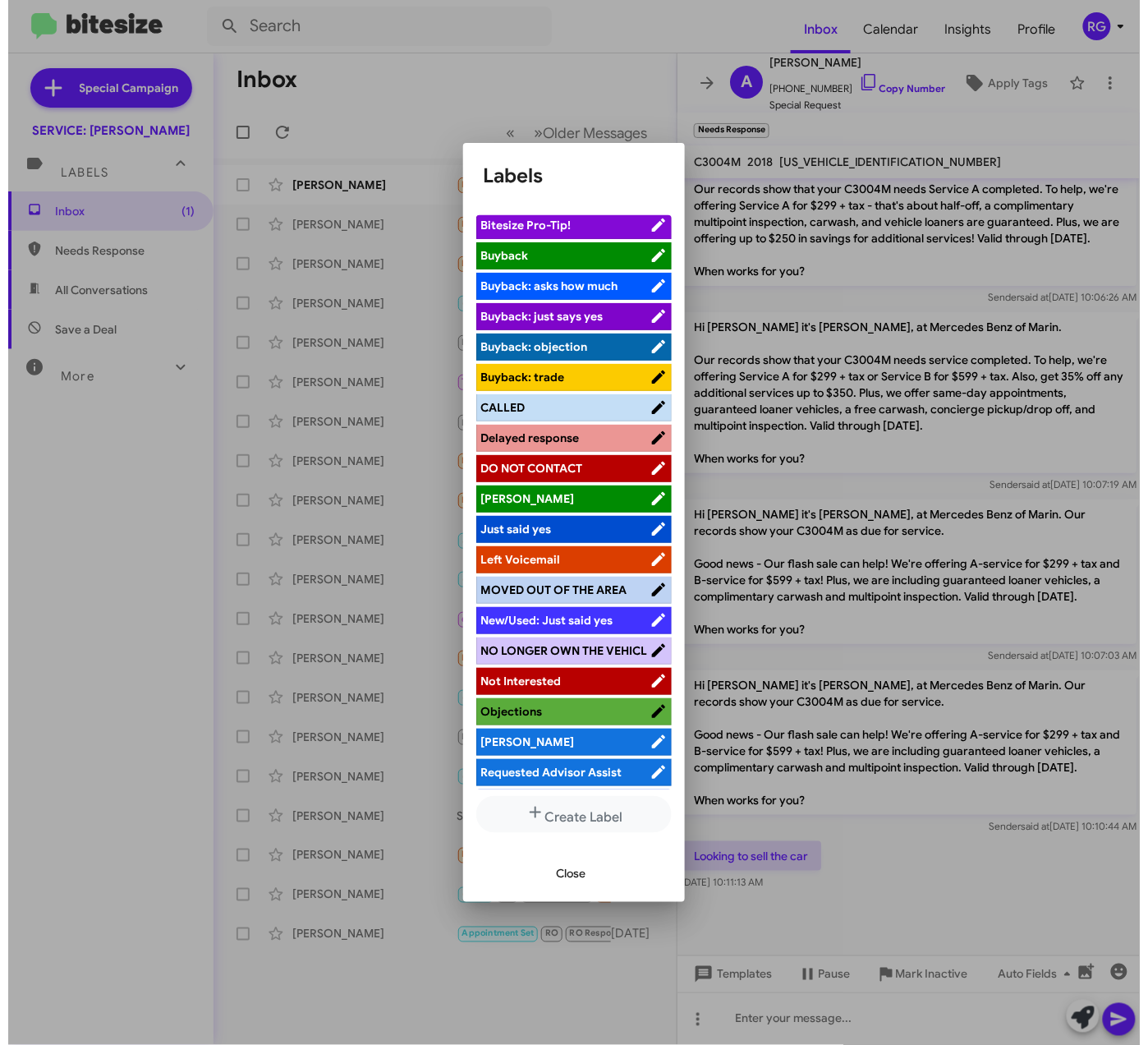
scroll to position [205, 0]
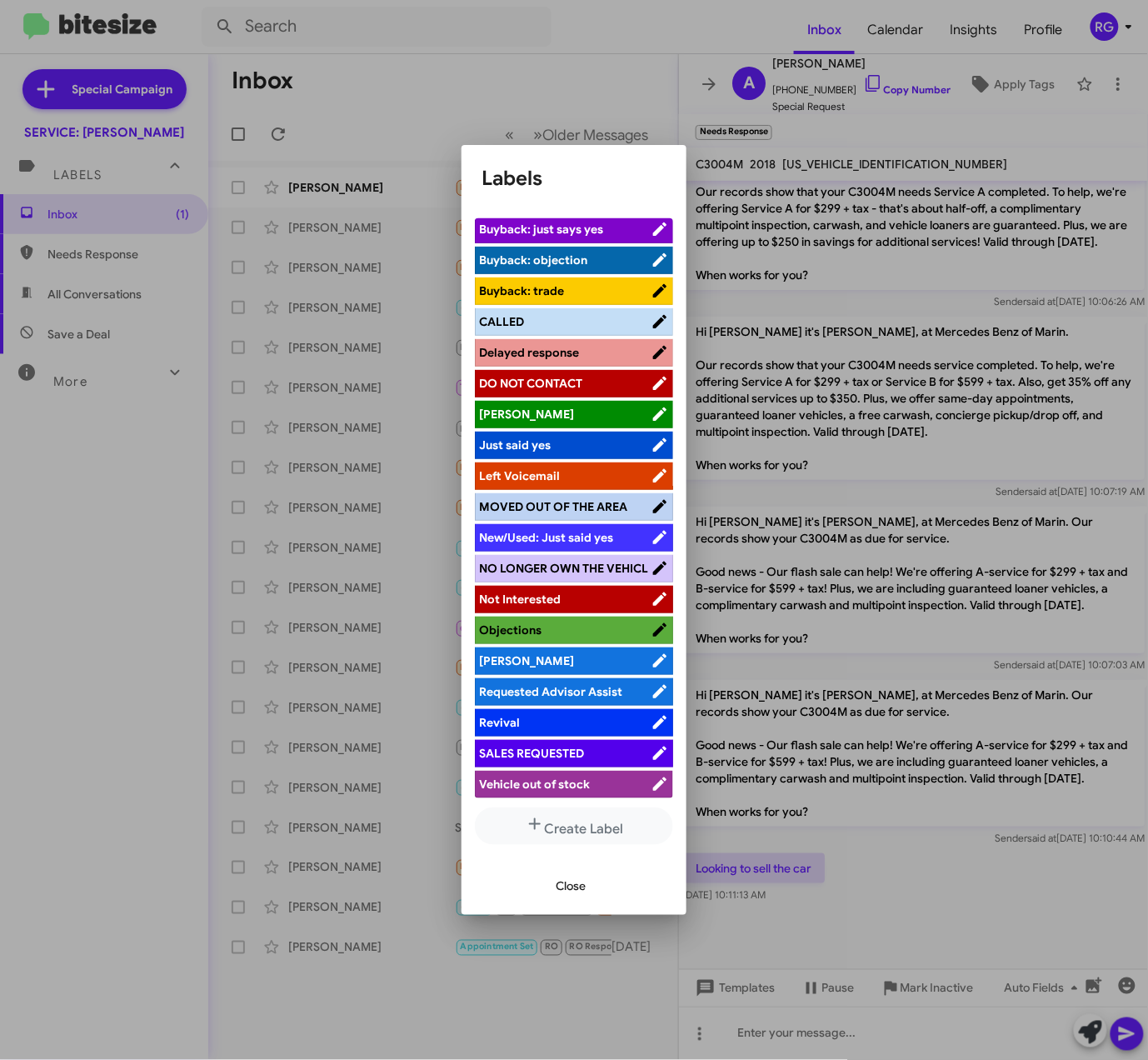
click at [548, 748] on span "SALES REQUESTED" at bounding box center [531, 753] width 105 height 15
click at [562, 882] on span "Close" at bounding box center [571, 886] width 30 height 30
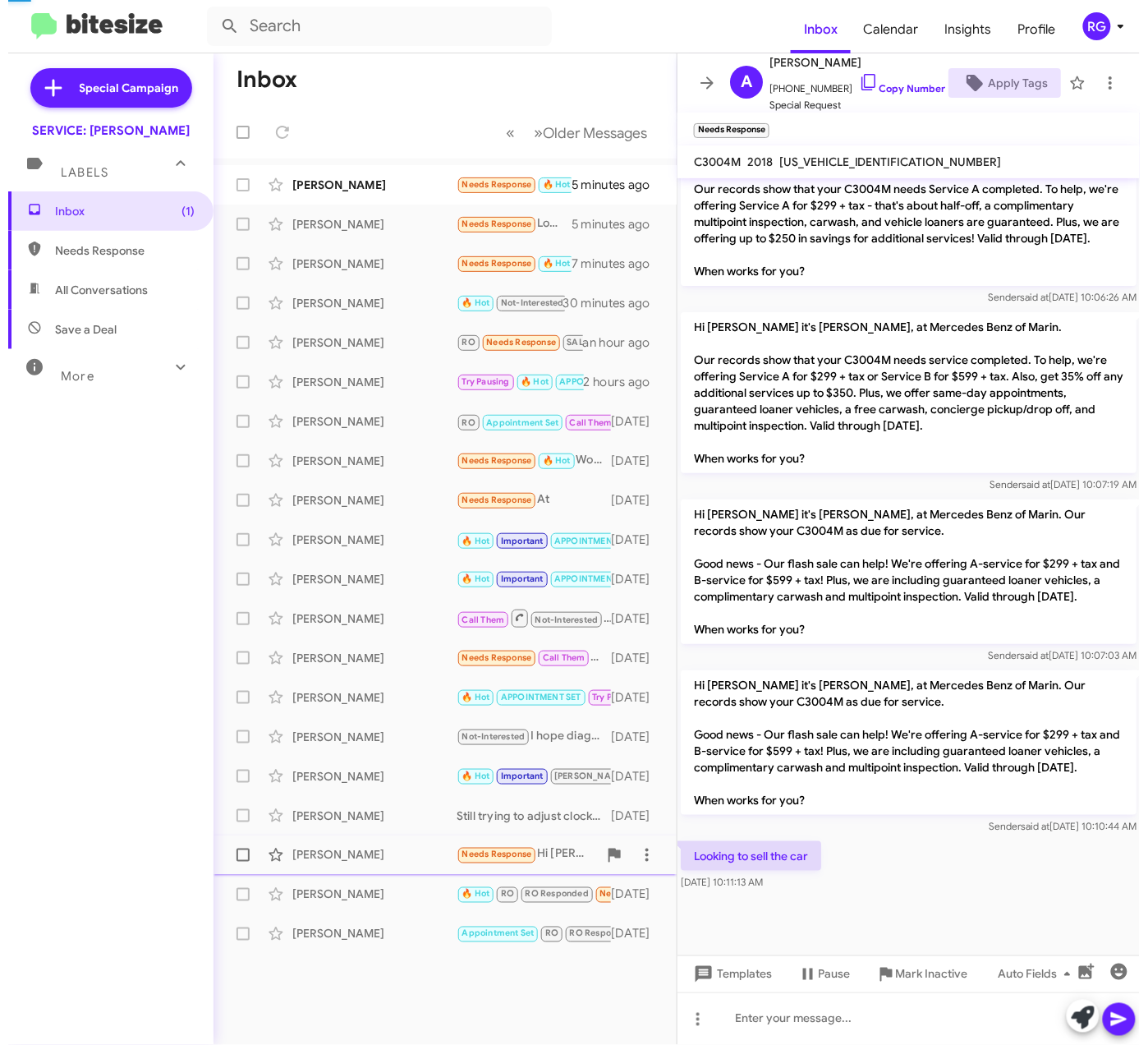
scroll to position [1700, 0]
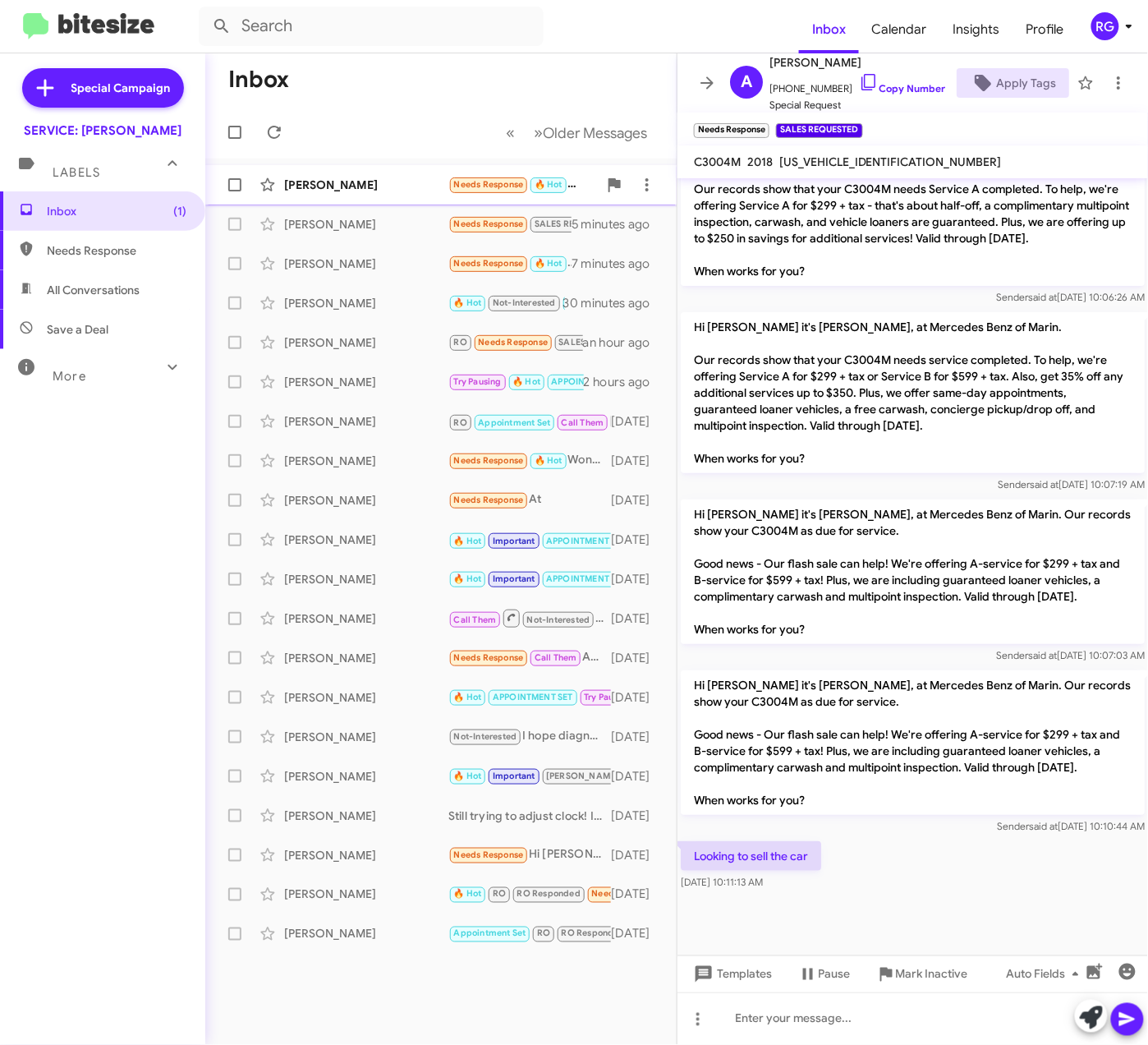
click at [399, 182] on div "[PERSON_NAME]" at bounding box center [366, 185] width 164 height 17
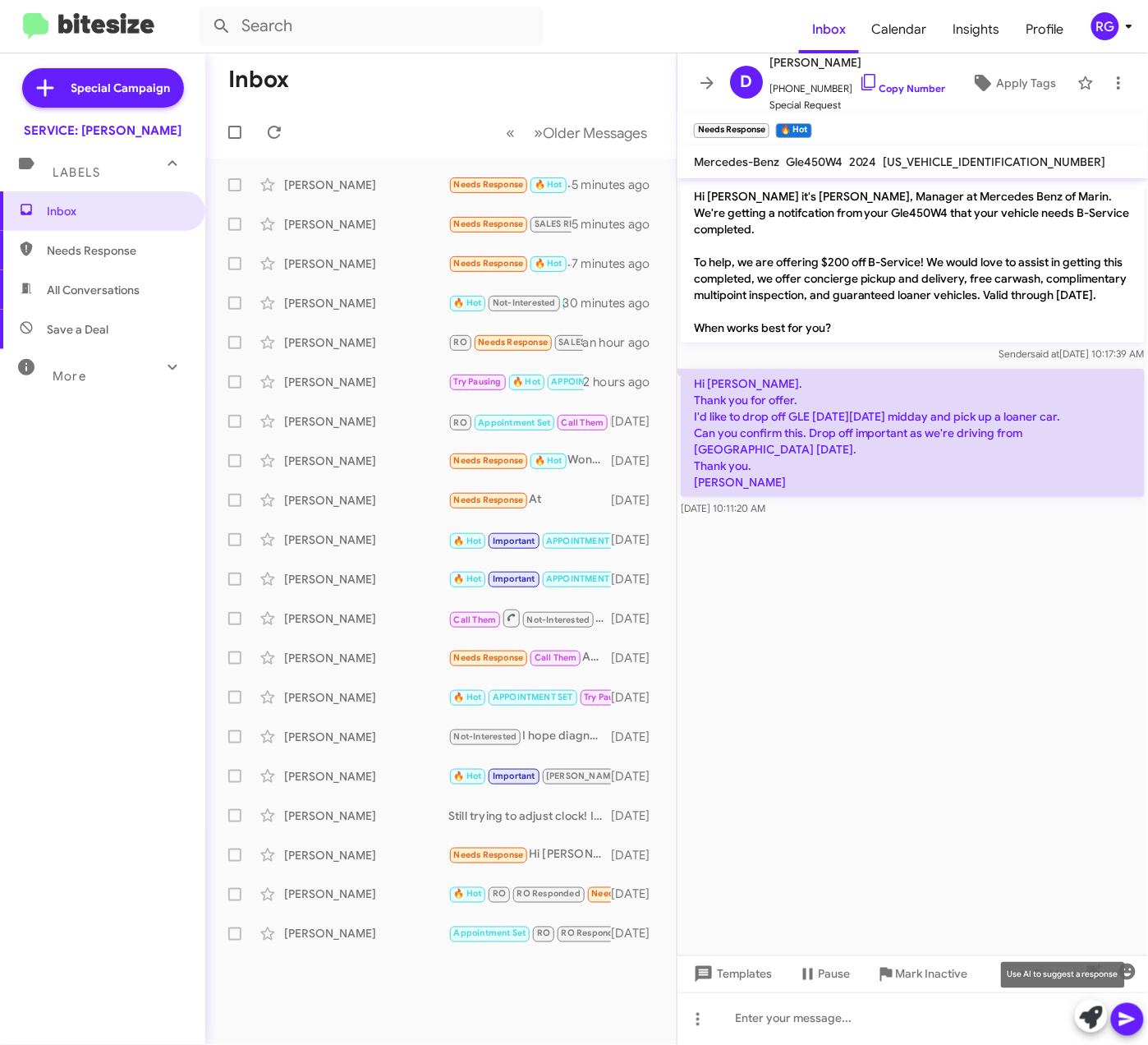
click at [1099, 1016] on icon at bounding box center [1091, 1016] width 23 height 23
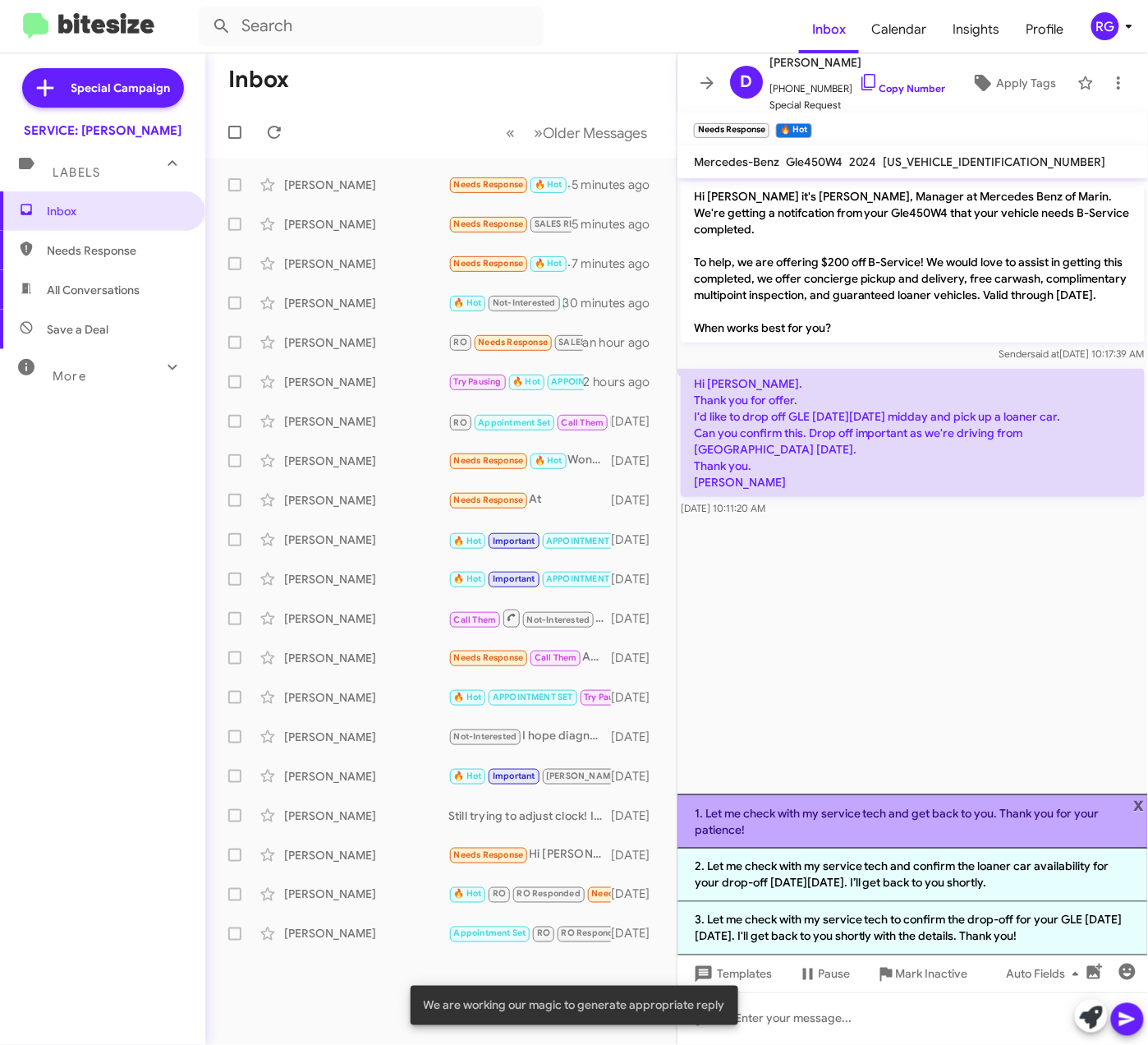
click at [1147, 796] on html "Inbox Calendar Insights Profile RG Special Campaign SERVICE: Mercedes Marin Lab…" at bounding box center [574, 522] width 1148 height 1045
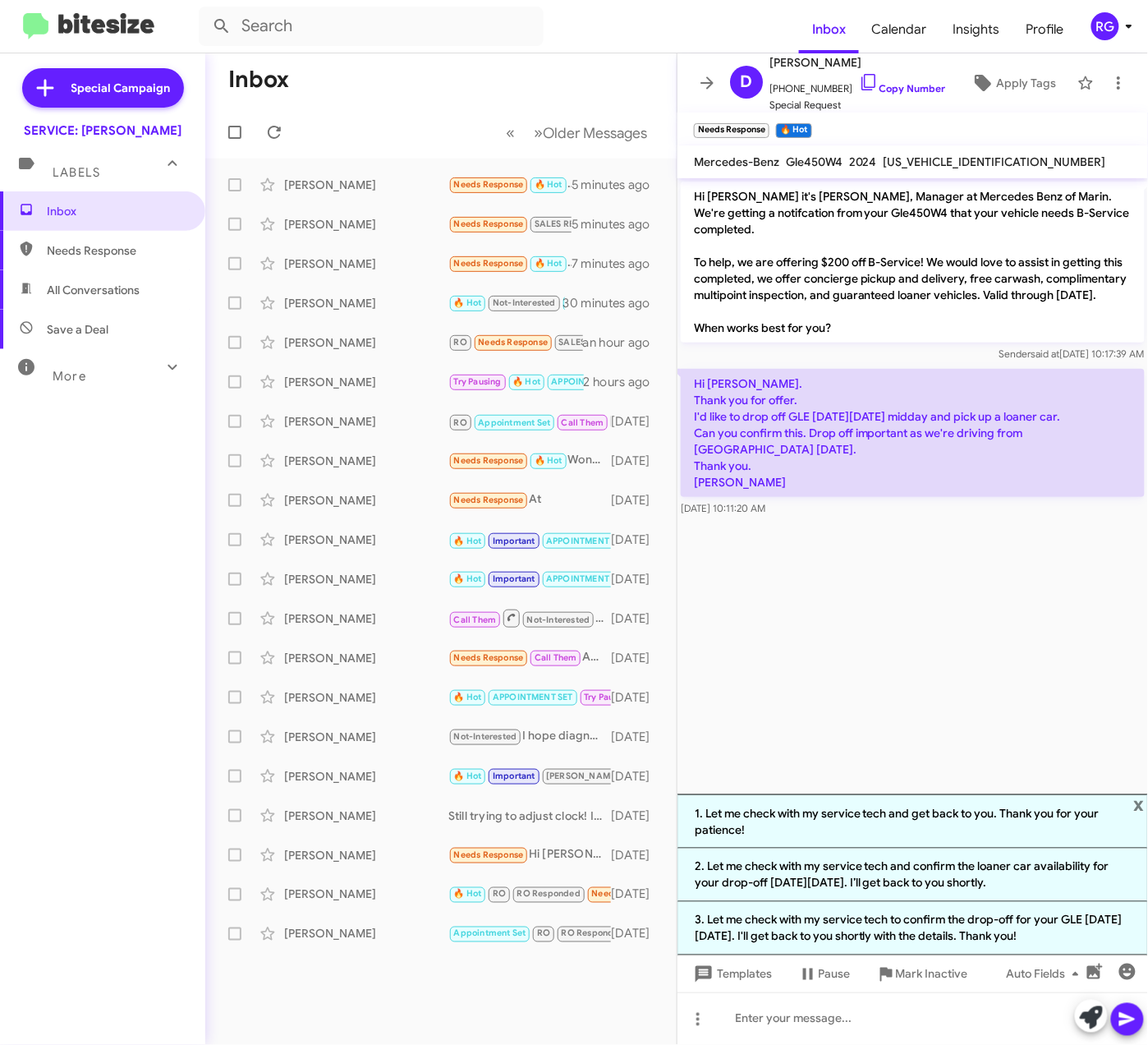
click at [1144, 803] on span "x" at bounding box center [1139, 804] width 11 height 20
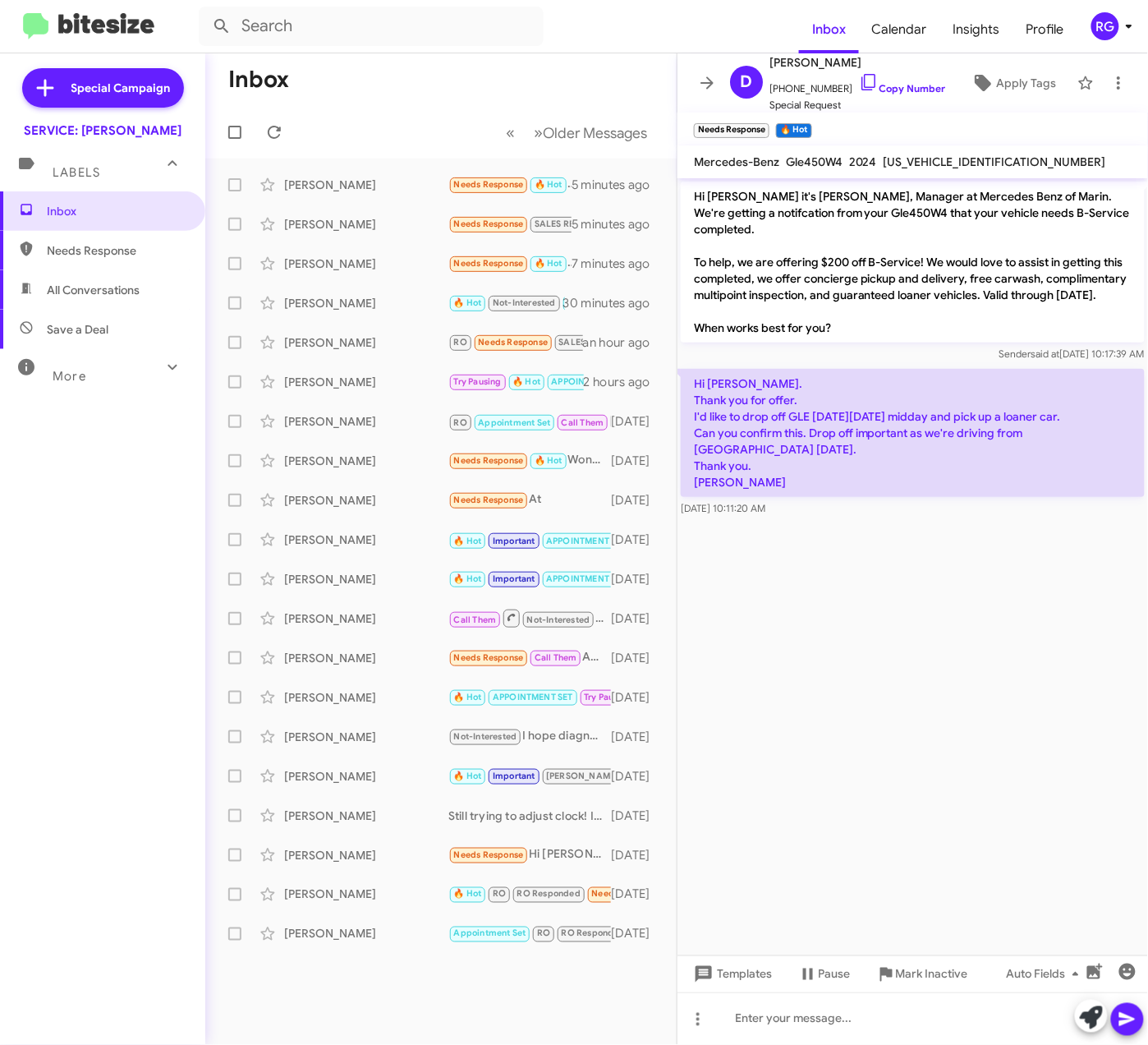
click at [952, 155] on span "[US_VEHICLE_IDENTIFICATION_NUMBER]" at bounding box center [995, 161] width 222 height 15
copy span "[US_VEHICLE_IDENTIFICATION_NUMBER]"
drag, startPoint x: 774, startPoint y: 464, endPoint x: 693, endPoint y: 342, distance: 146.4
click at [693, 342] on div "Hi David it's Omar Ibrahimi, Manager at Mercedes Benz of Marin. We're getting a…" at bounding box center [912, 349] width 471 height 342
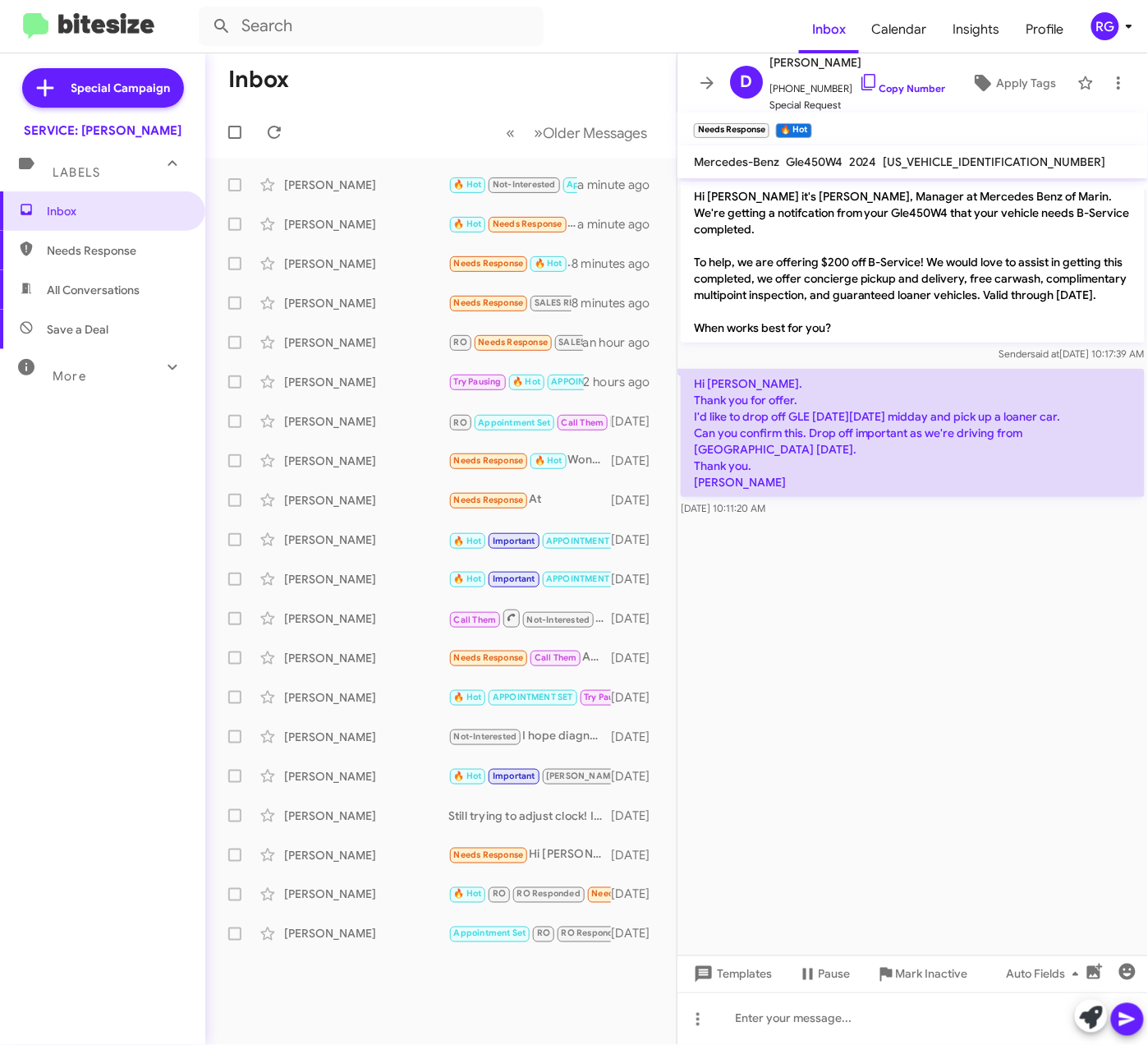
copy div "Sender said at Aug 14, 2025, 10:17:39 AM Hi Omar. Thank you for offer. I'd like…"
click at [961, 570] on cdk-virtual-scroll-viewport "Hi David it's Omar Ibrahimi, Manager at Mercedes Benz of Marin. We're getting a…" at bounding box center [912, 566] width 471 height 777
drag, startPoint x: 872, startPoint y: 1011, endPoint x: 1084, endPoint y: 1025, distance: 212.5
click at [1084, 1025] on icon at bounding box center [1091, 1016] width 23 height 23
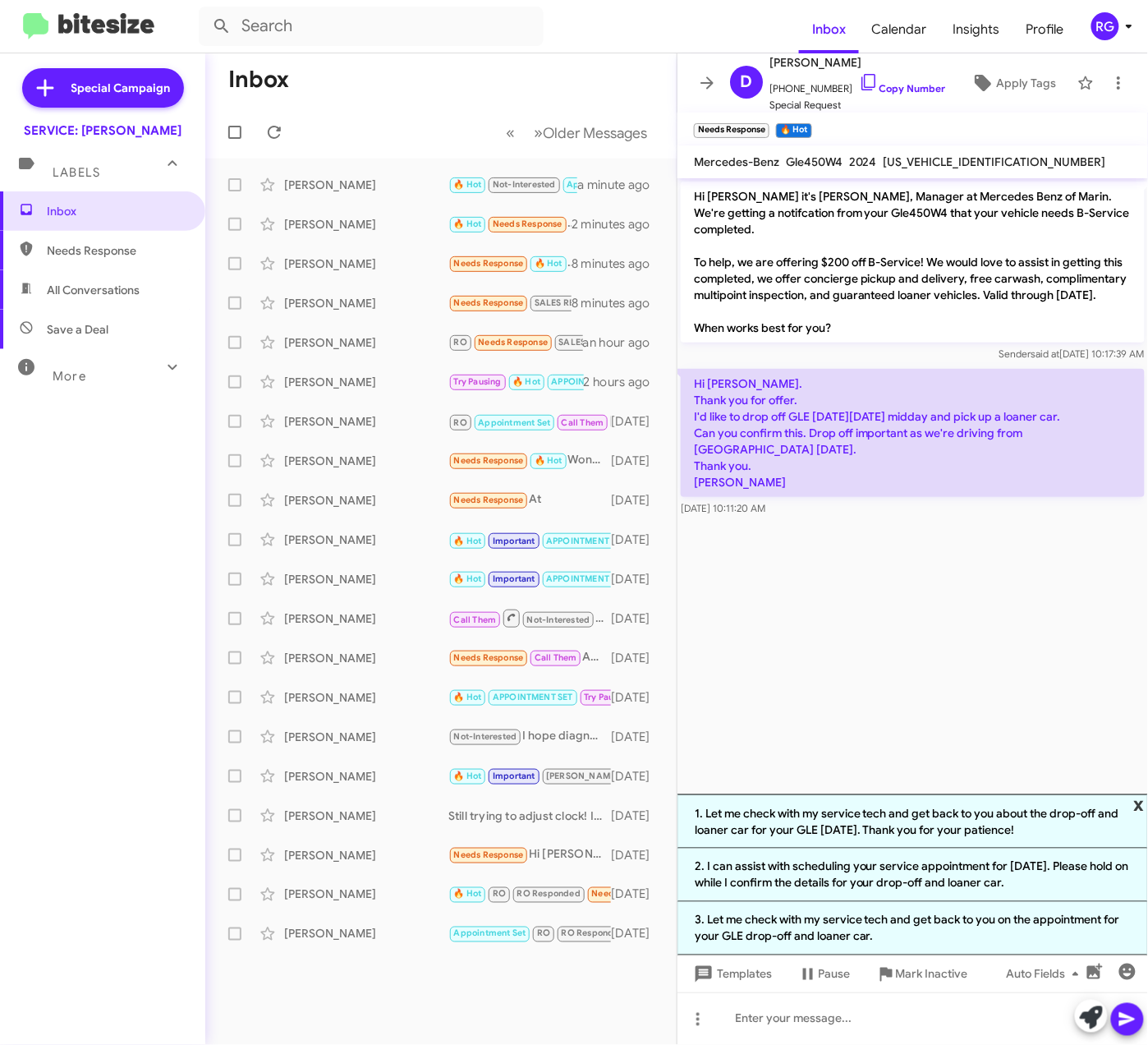
click at [1140, 806] on span "x" at bounding box center [1139, 804] width 11 height 20
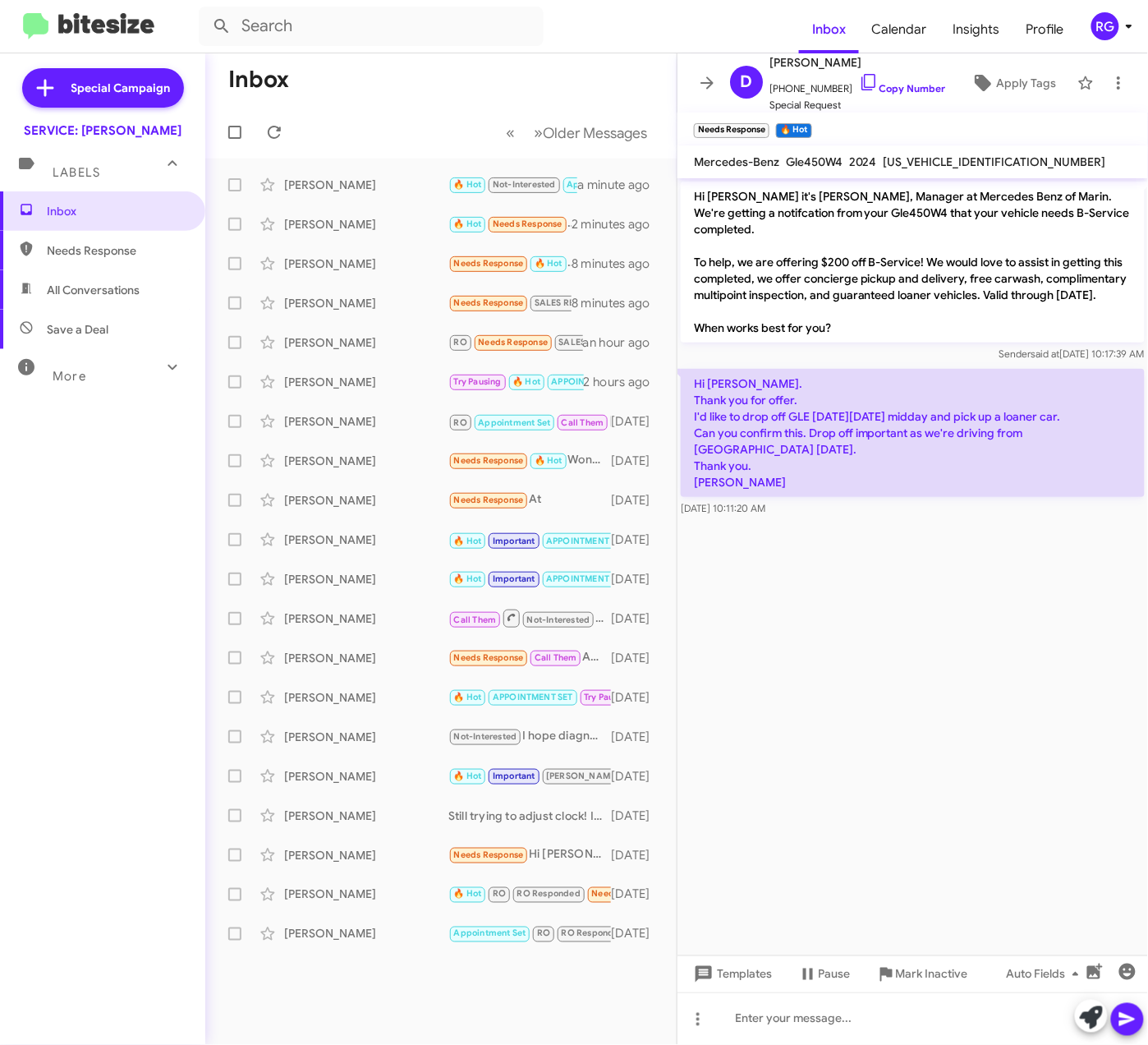
drag, startPoint x: 1026, startPoint y: 772, endPoint x: 1010, endPoint y: 774, distance: 16.1
click at [1010, 774] on cdk-virtual-scroll-viewport "Hi David it's Omar Ibrahimi, Manager at Mercedes Benz of Marin. We're getting a…" at bounding box center [912, 566] width 471 height 777
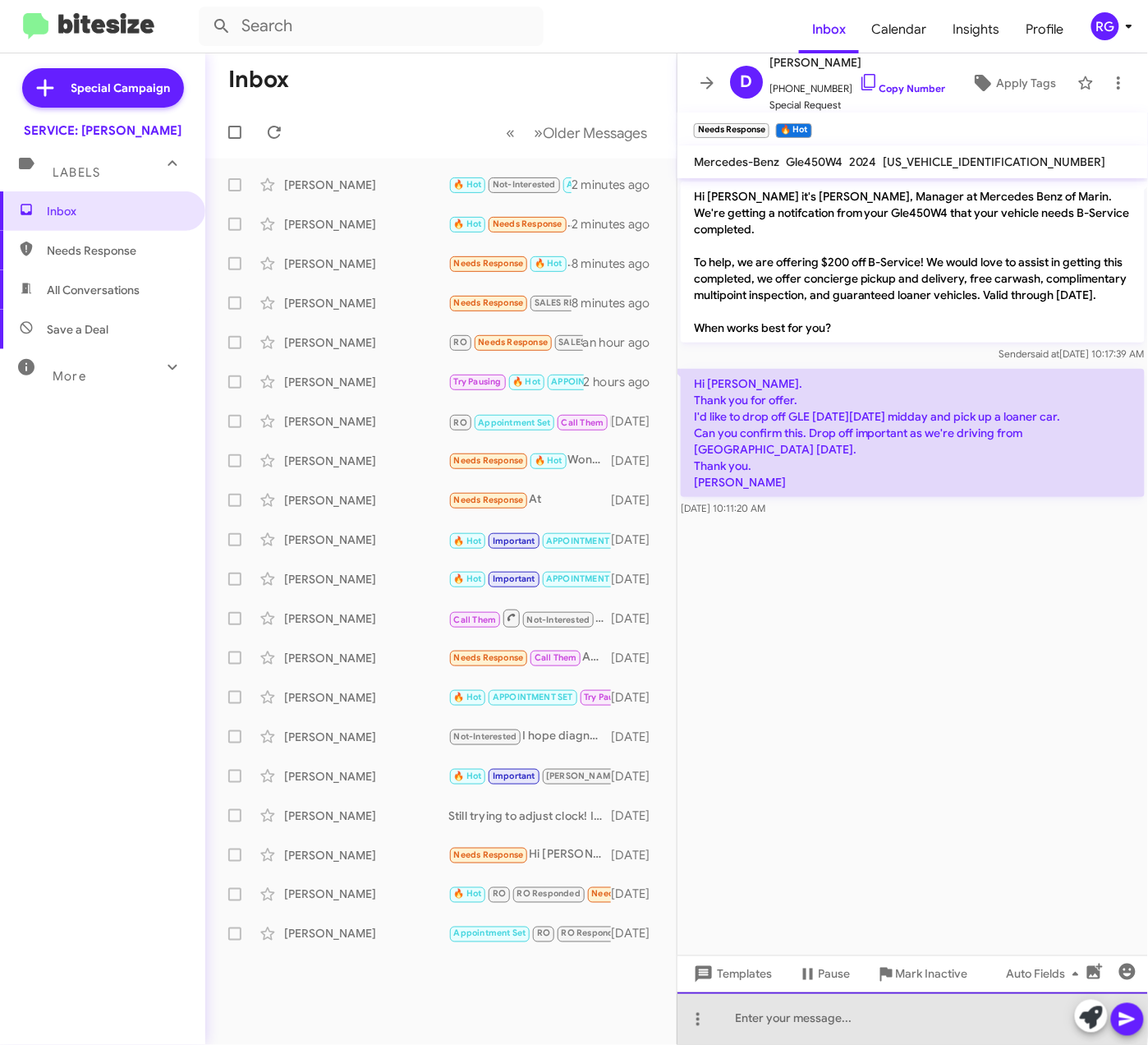
click at [791, 1023] on div at bounding box center [912, 1017] width 471 height 52
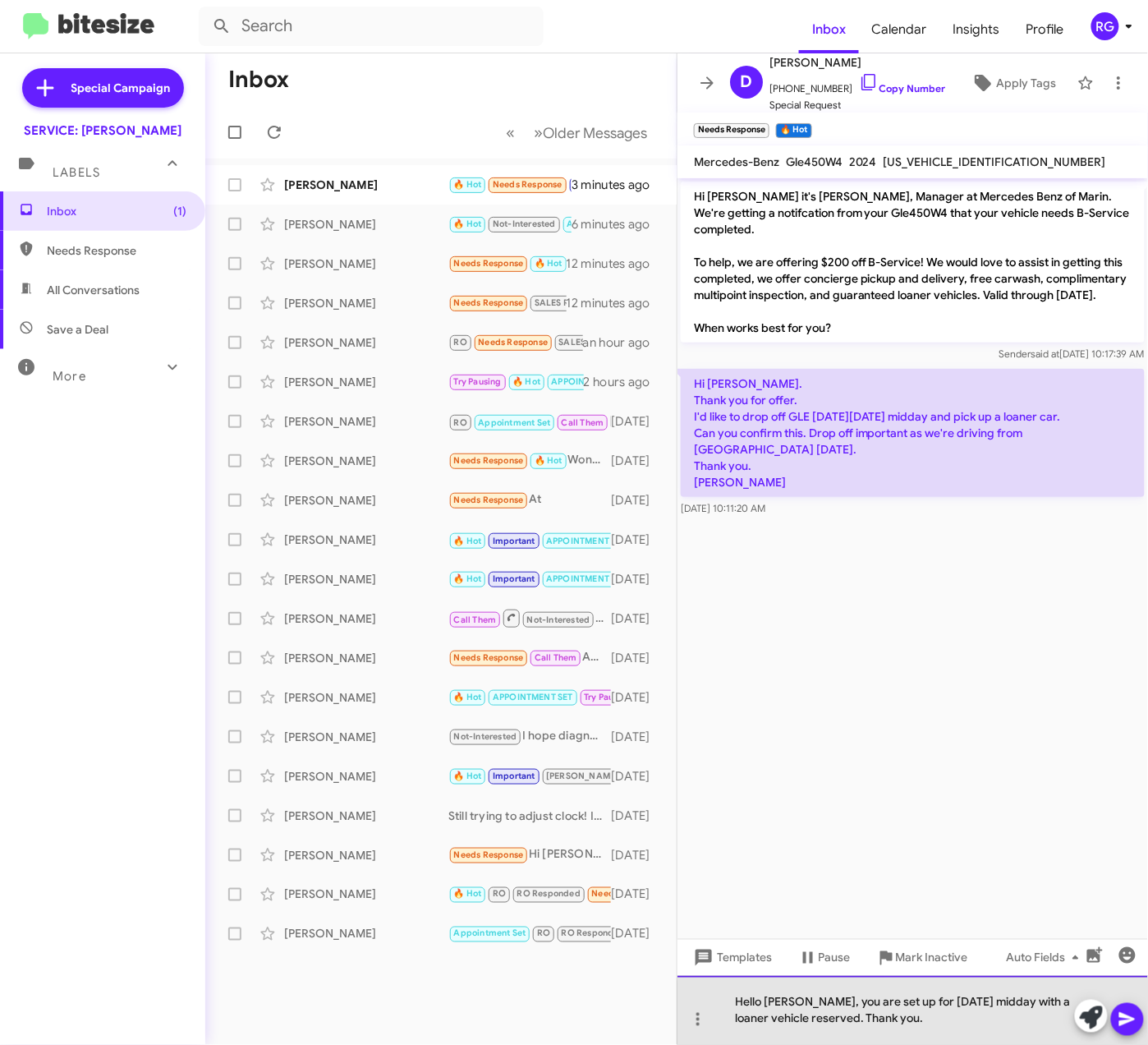
drag, startPoint x: 949, startPoint y: 1016, endPoint x: 718, endPoint y: 990, distance: 232.5
click at [718, 990] on div "Hello David, you are set up for Monday 8/25 midday with a loaner vehicle reserv…" at bounding box center [912, 1011] width 471 height 69
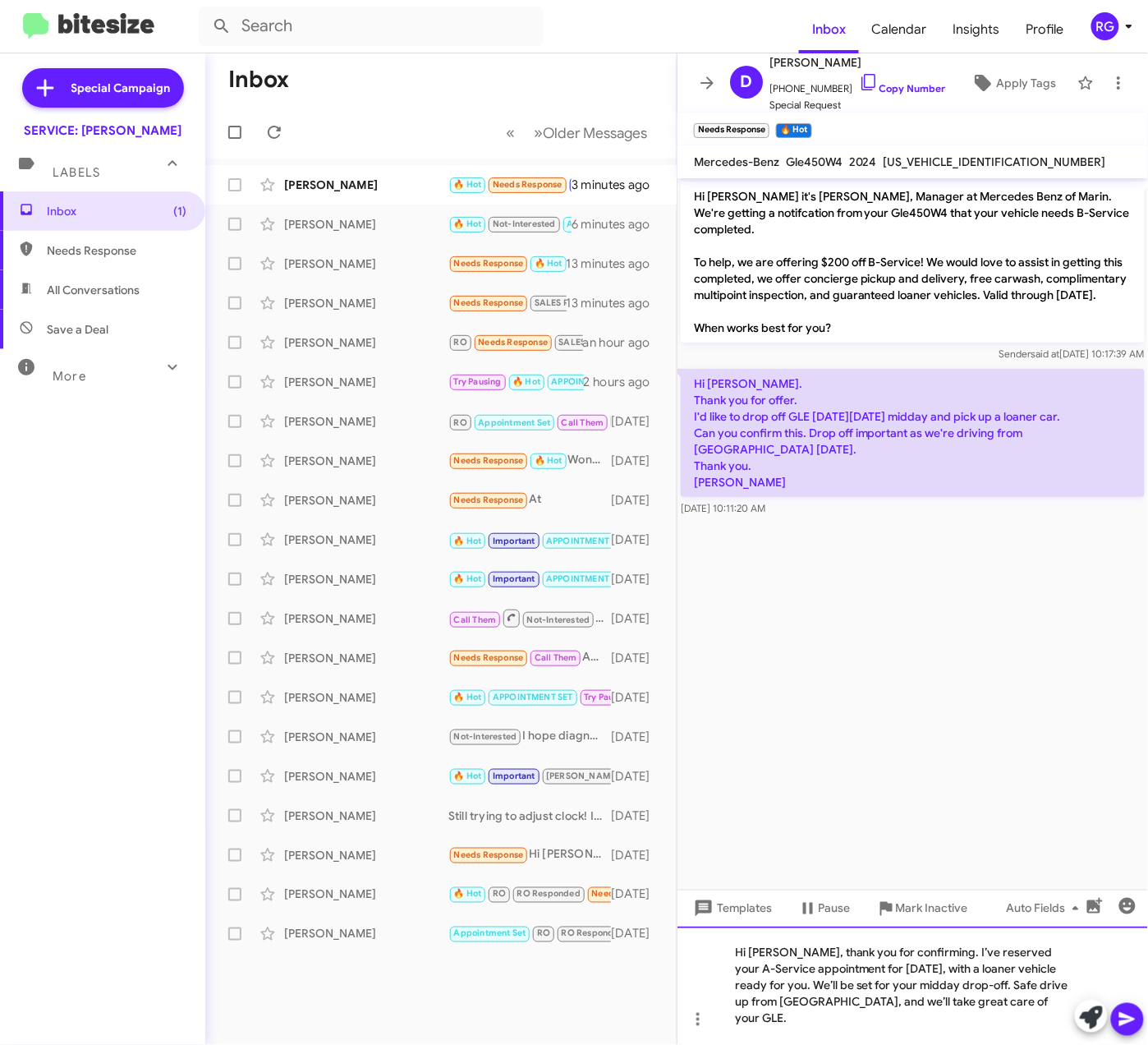
click at [1033, 967] on div "Hi David, thank you for confirming. I’ve reserved your A-Service appointment fo…" at bounding box center [912, 985] width 471 height 118
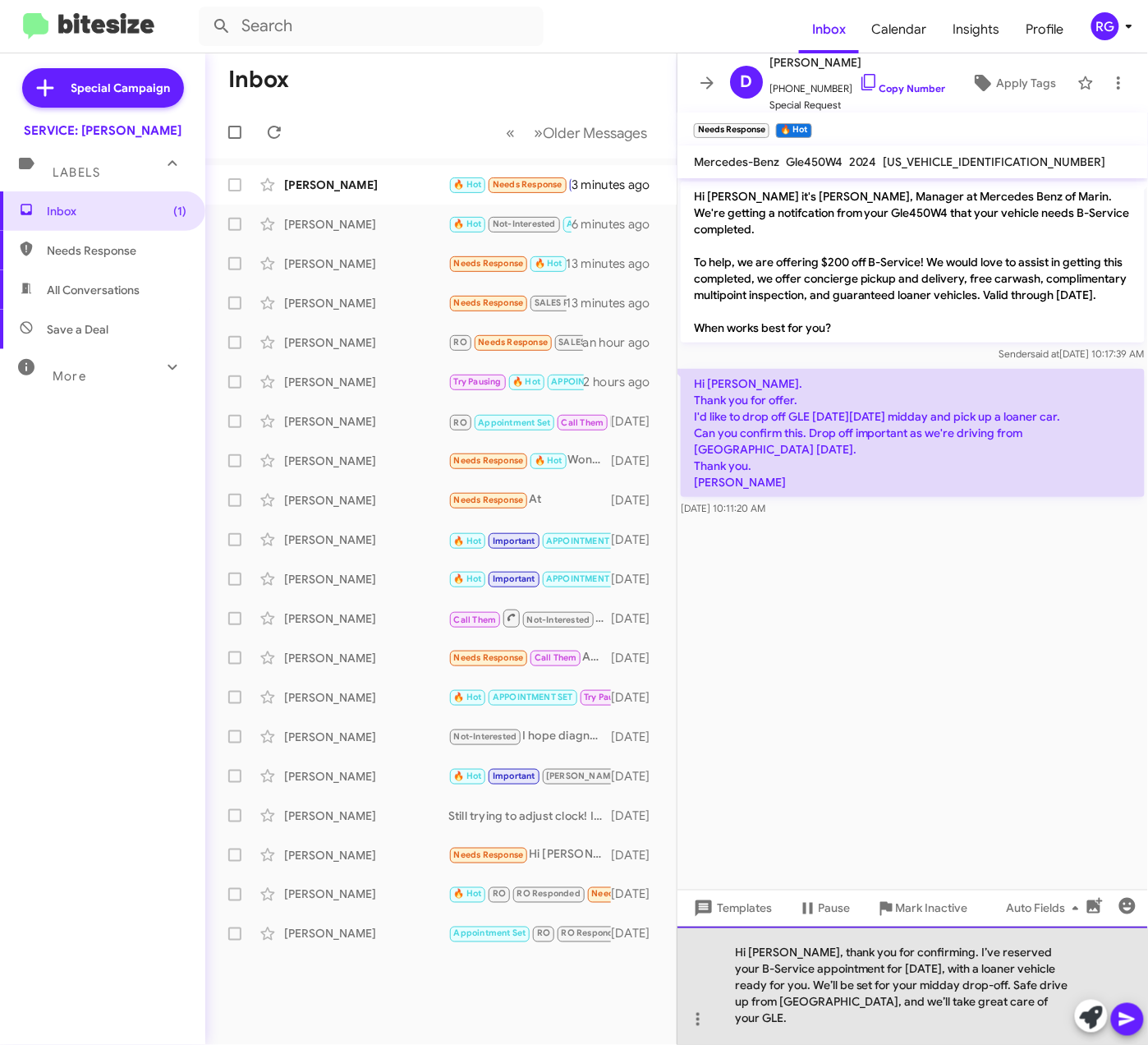
click at [847, 1016] on div "Hi [PERSON_NAME], thank you for confirming. I’ve reserved your B-Service appoin…" at bounding box center [912, 985] width 471 height 118
click at [1016, 1028] on div "Hi [PERSON_NAME], thank you for confirming. I’ve reserved your B-Service appoin…" at bounding box center [912, 985] width 471 height 118
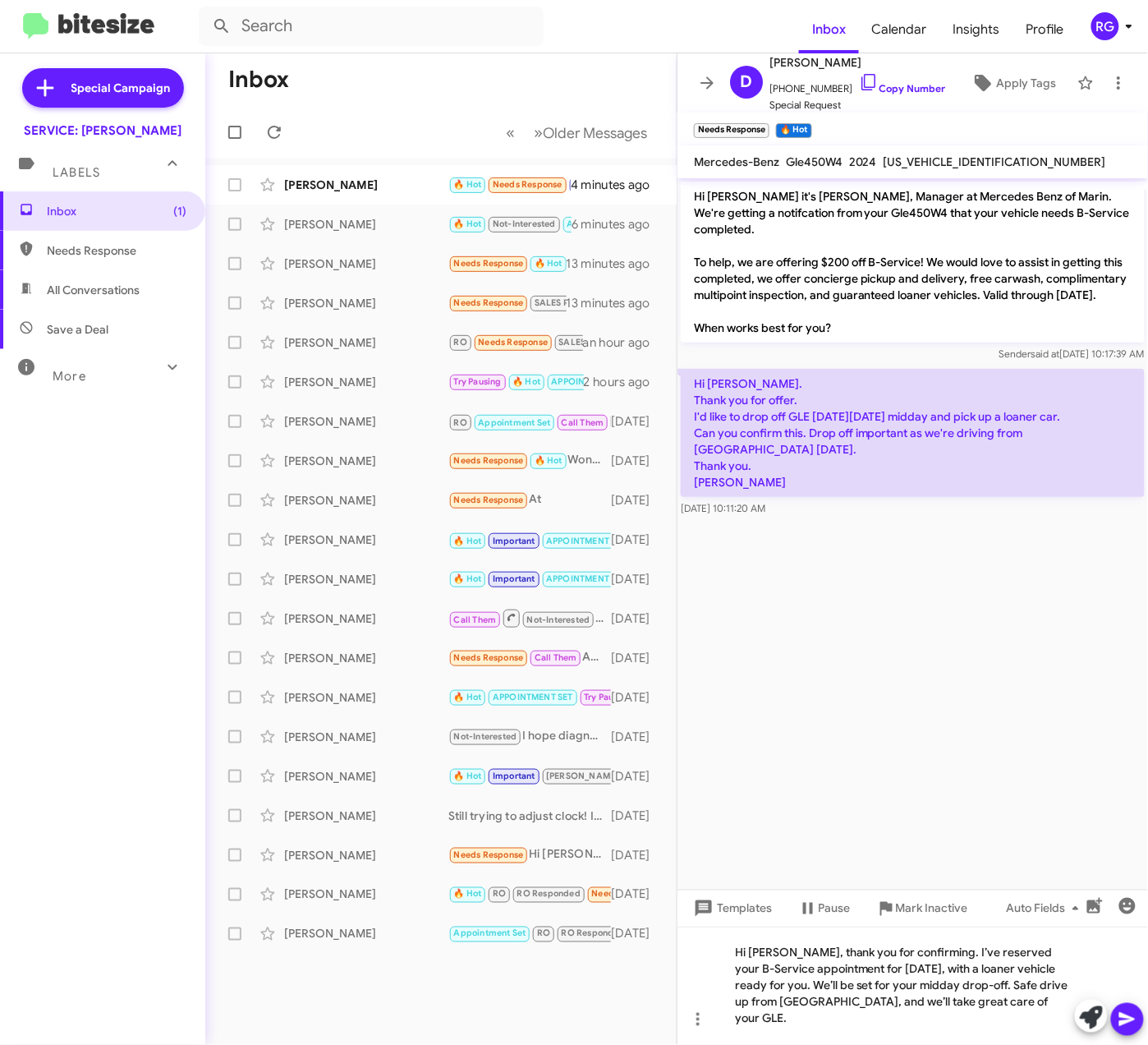
click at [1124, 1018] on icon at bounding box center [1127, 1019] width 20 height 20
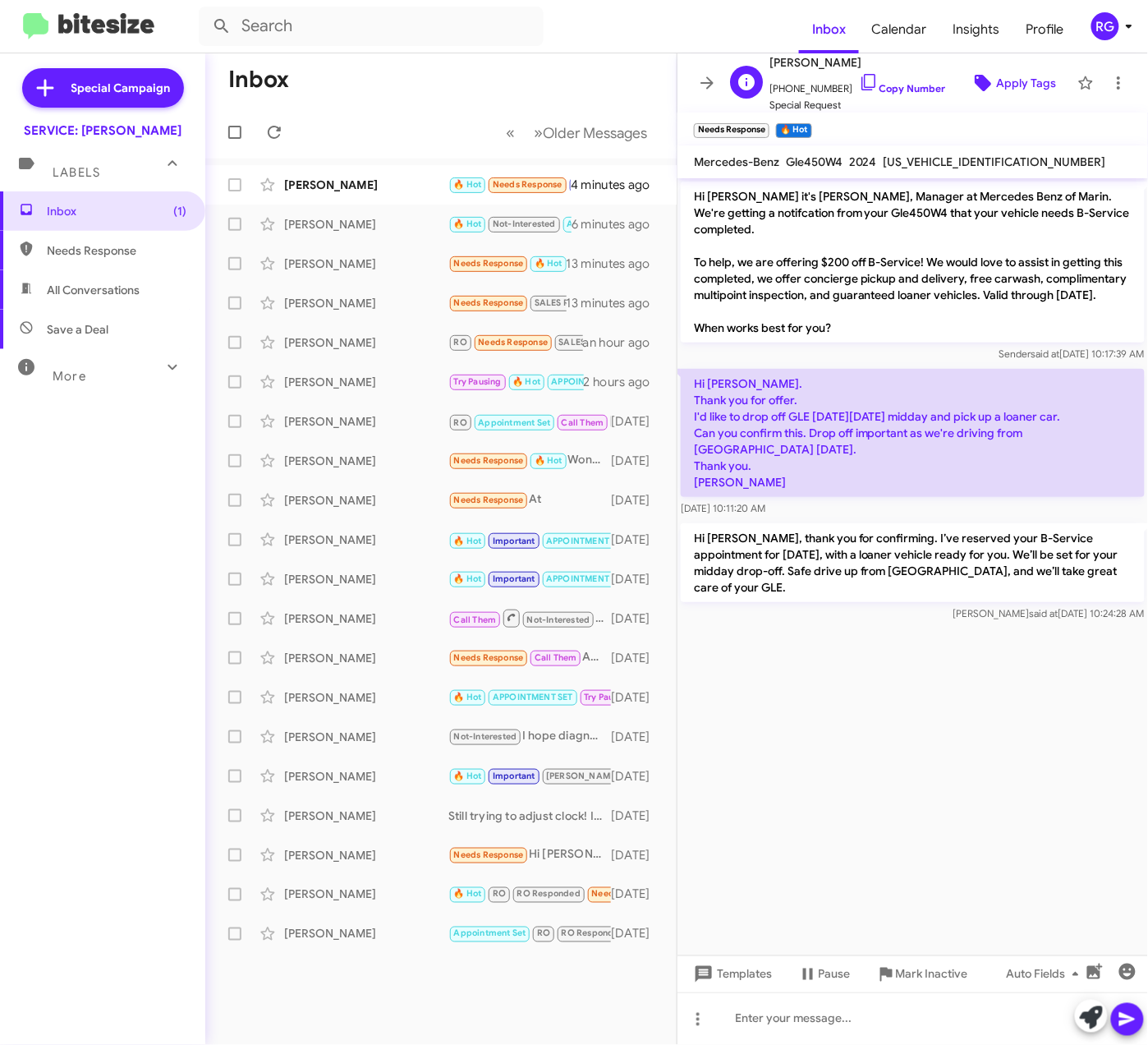
click at [996, 84] on span "Apply Tags" at bounding box center [1025, 83] width 60 height 29
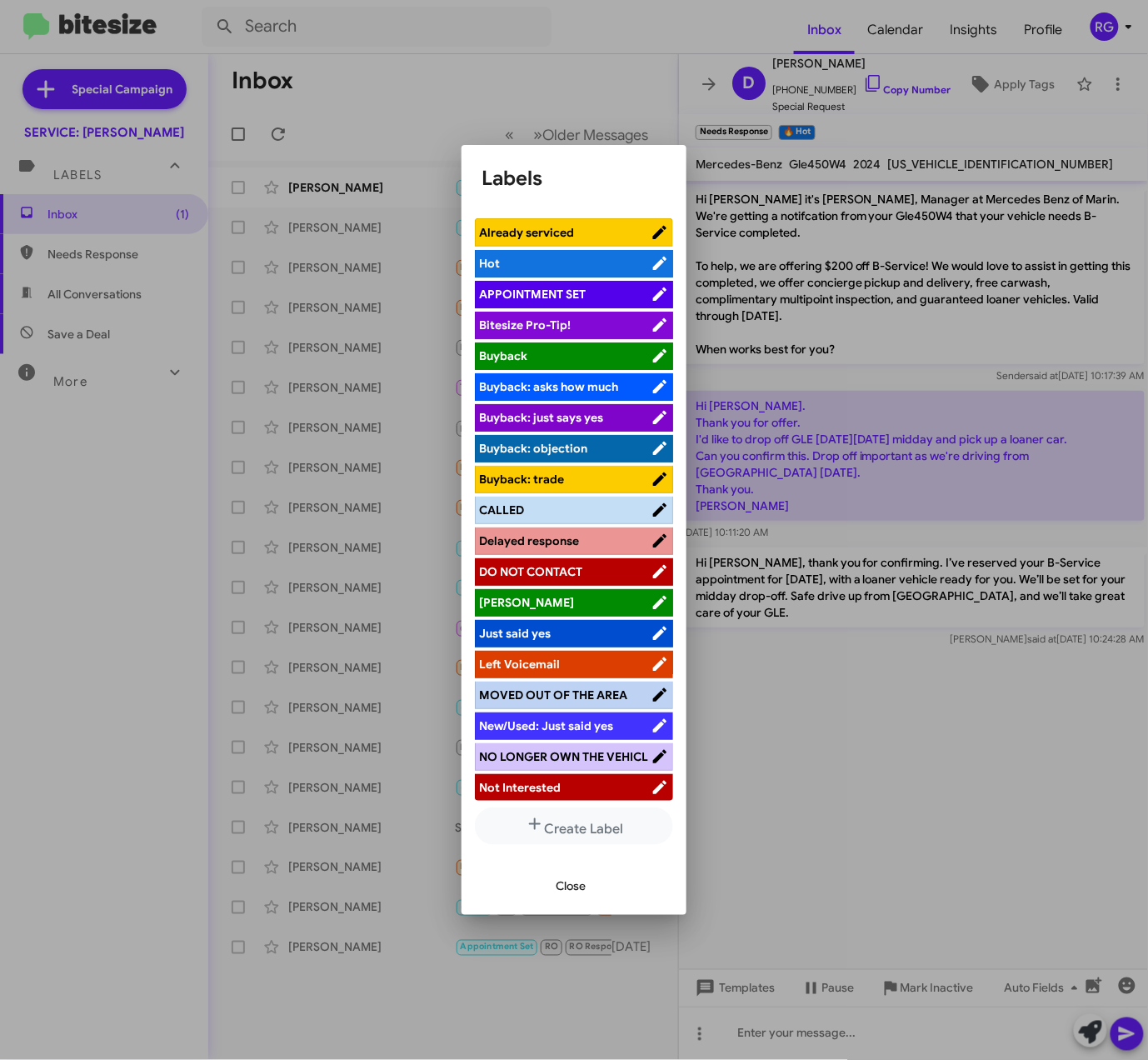
click at [590, 277] on li "Hot" at bounding box center [574, 264] width 198 height 28
click at [590, 290] on li "APPOINTMENT SET" at bounding box center [574, 295] width 198 height 28
click at [587, 287] on span "APPOINTMENT SET" at bounding box center [565, 294] width 172 height 17
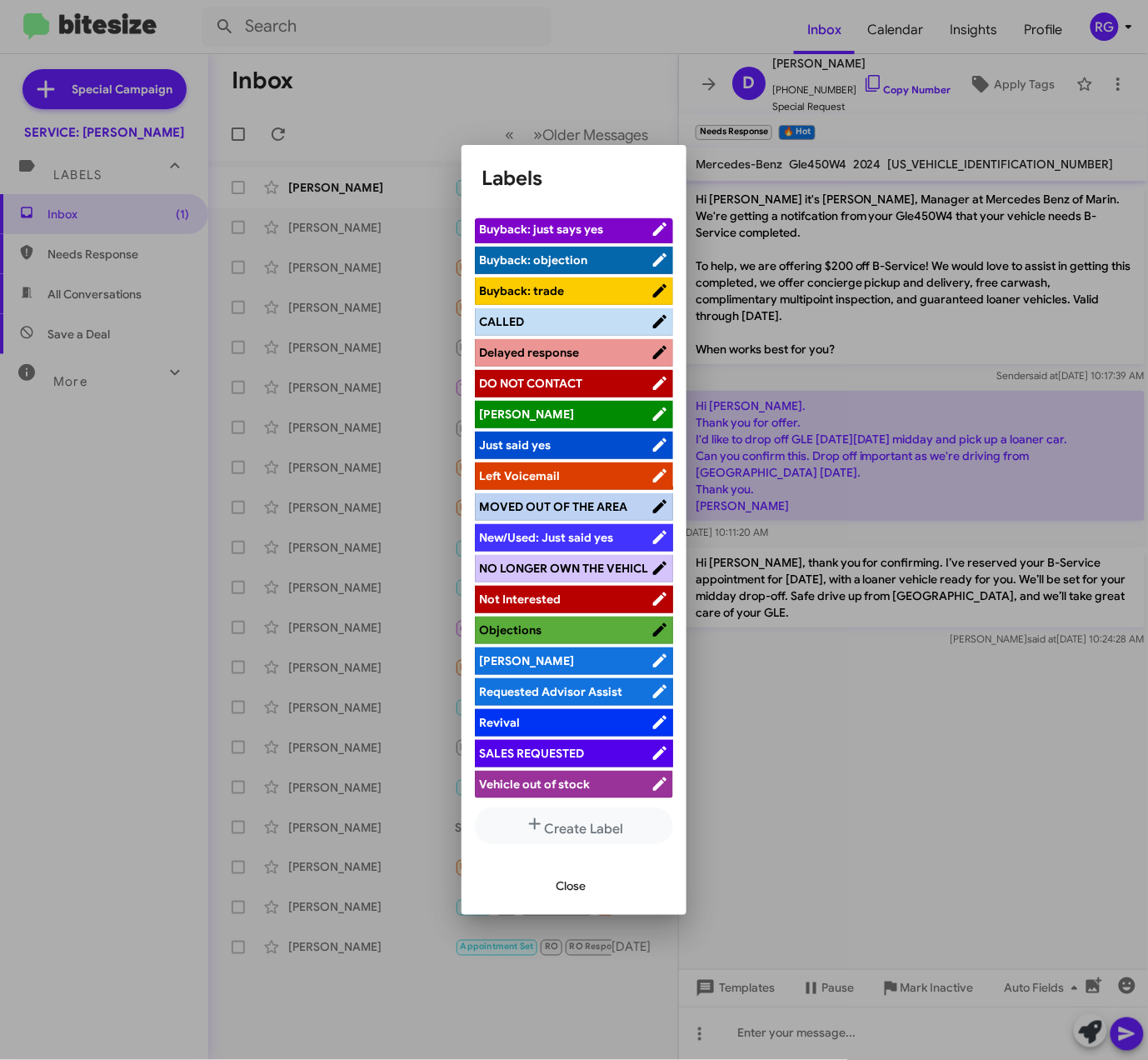
click at [530, 653] on span "[PERSON_NAME]" at bounding box center [565, 660] width 172 height 17
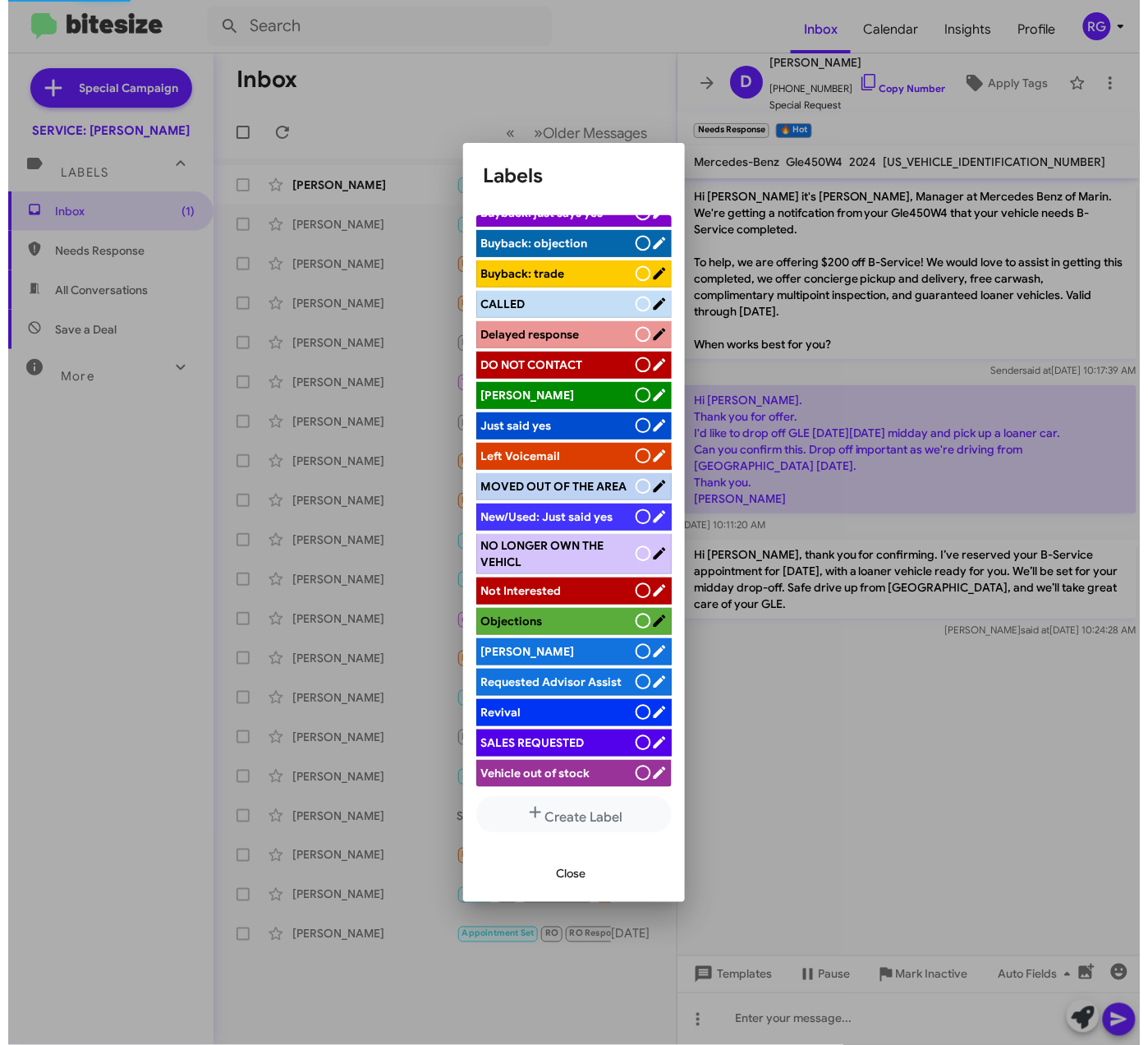
scroll to position [205, 0]
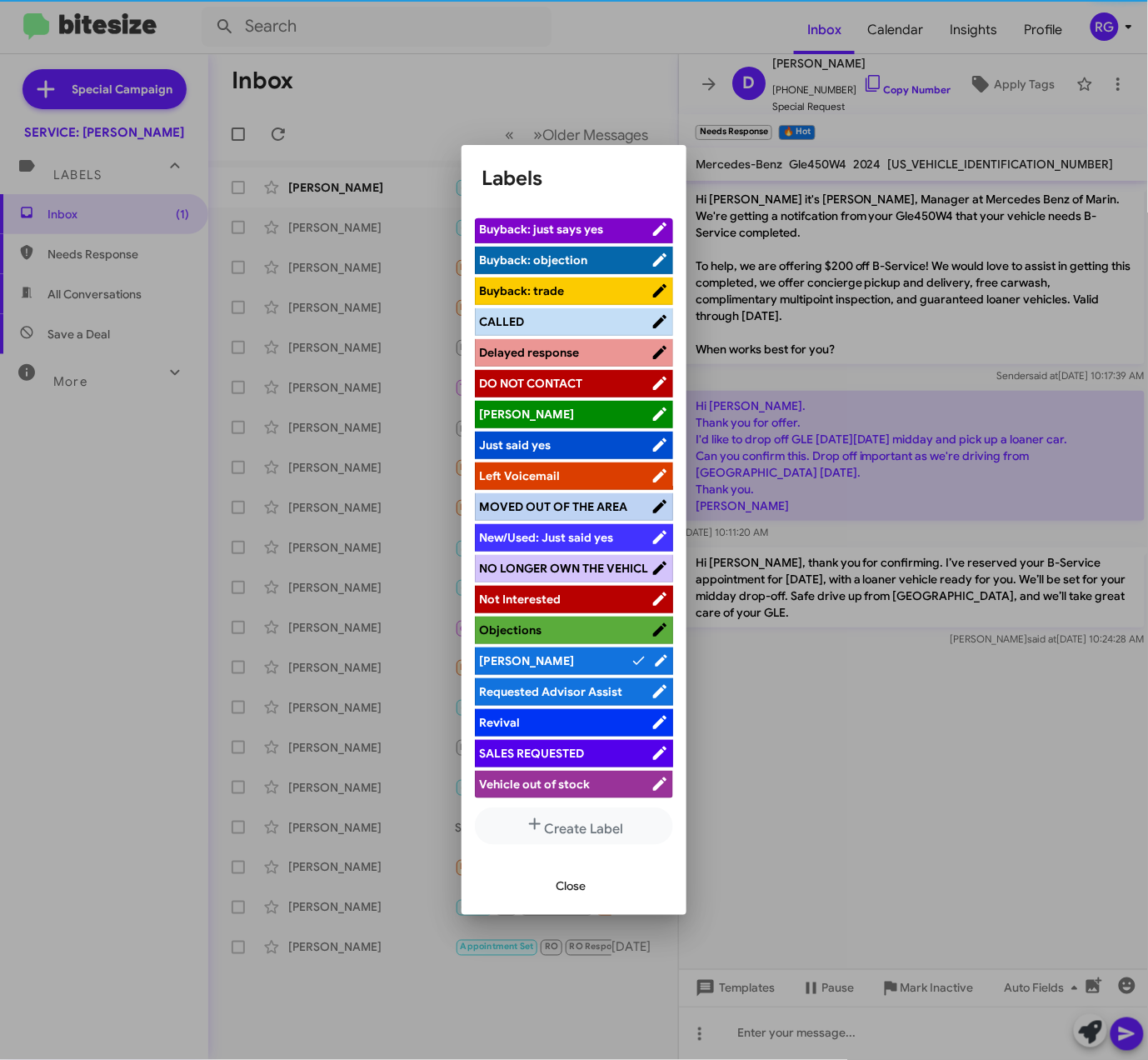
click at [574, 889] on span "Close" at bounding box center [571, 886] width 30 height 30
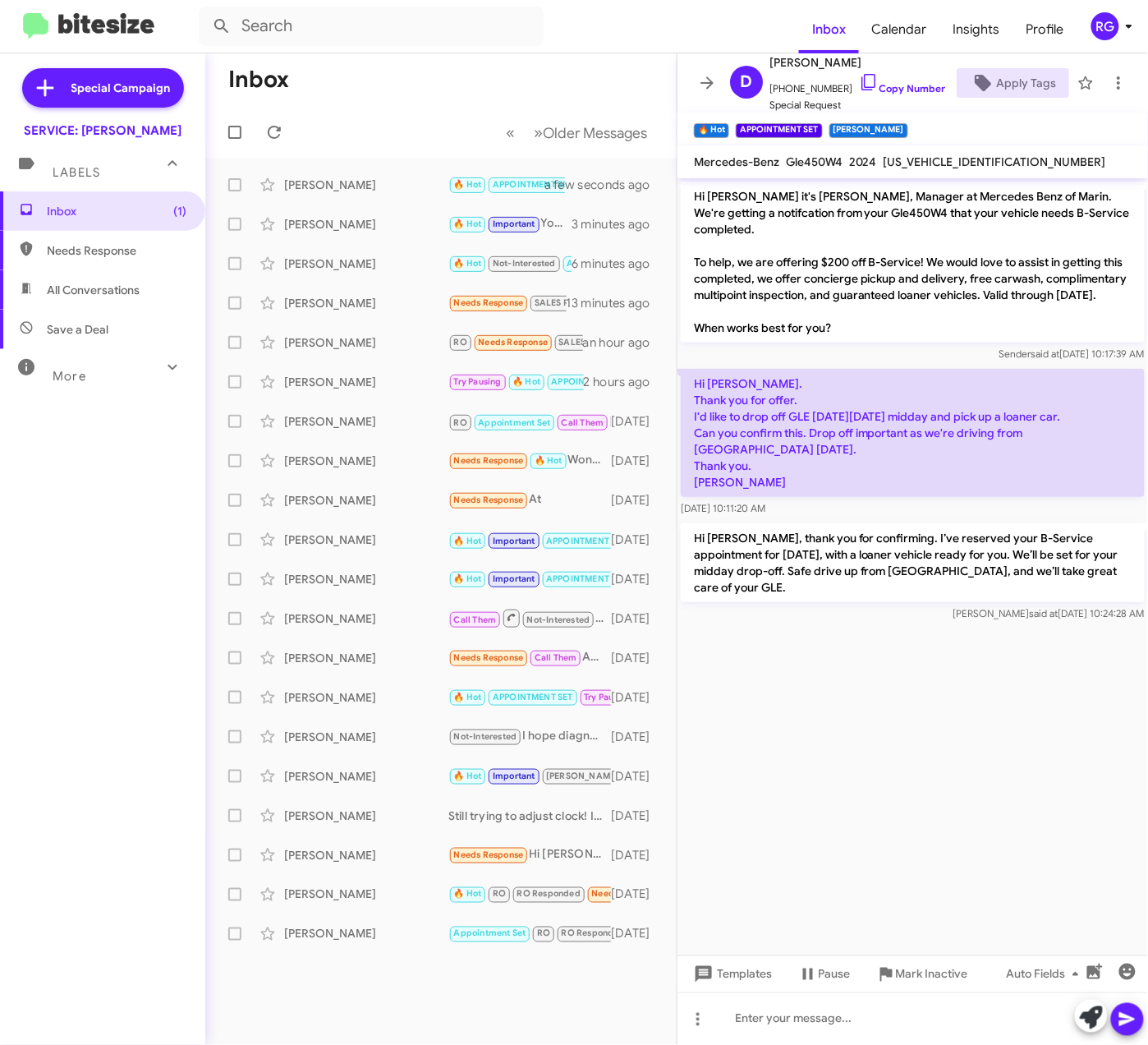
click at [930, 652] on cdk-virtual-scroll-viewport "Hi David it's Omar Ibrahimi, Manager at Mercedes Benz of Marin. We're getting a…" at bounding box center [912, 566] width 471 height 777
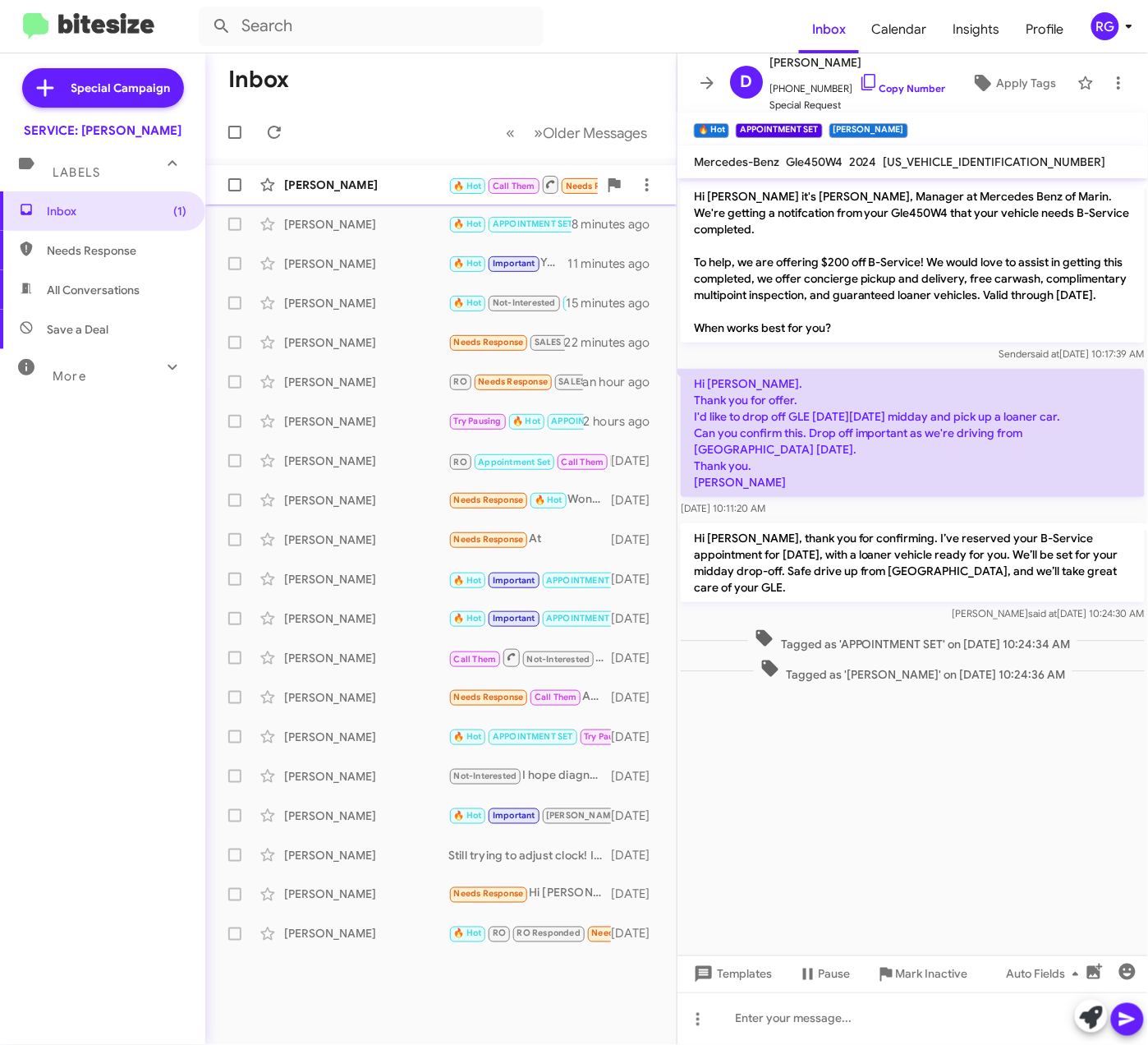
click at [330, 185] on div "[PERSON_NAME]" at bounding box center [366, 185] width 164 height 17
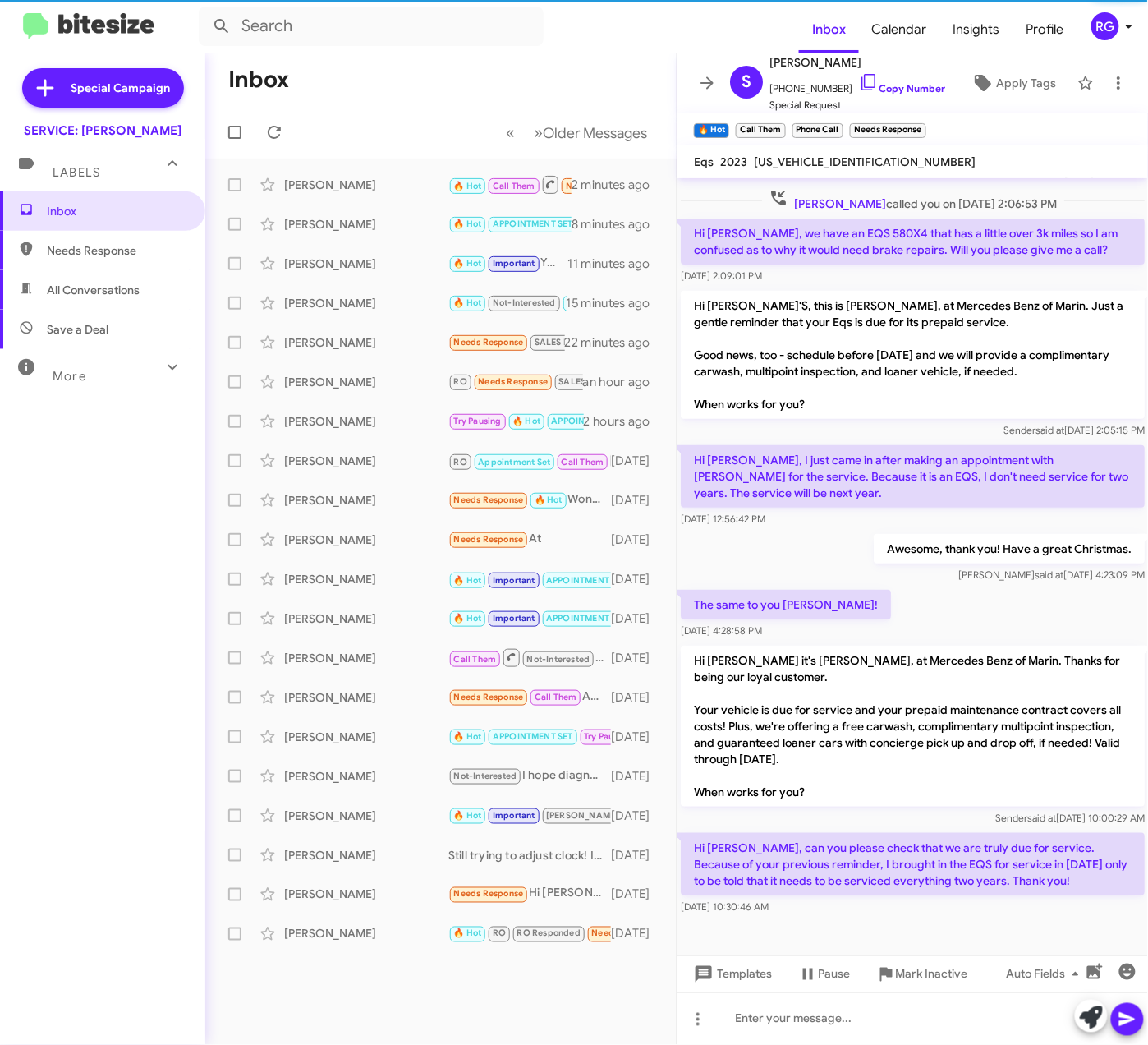
scroll to position [116, 0]
